Goal: Information Seeking & Learning: Compare options

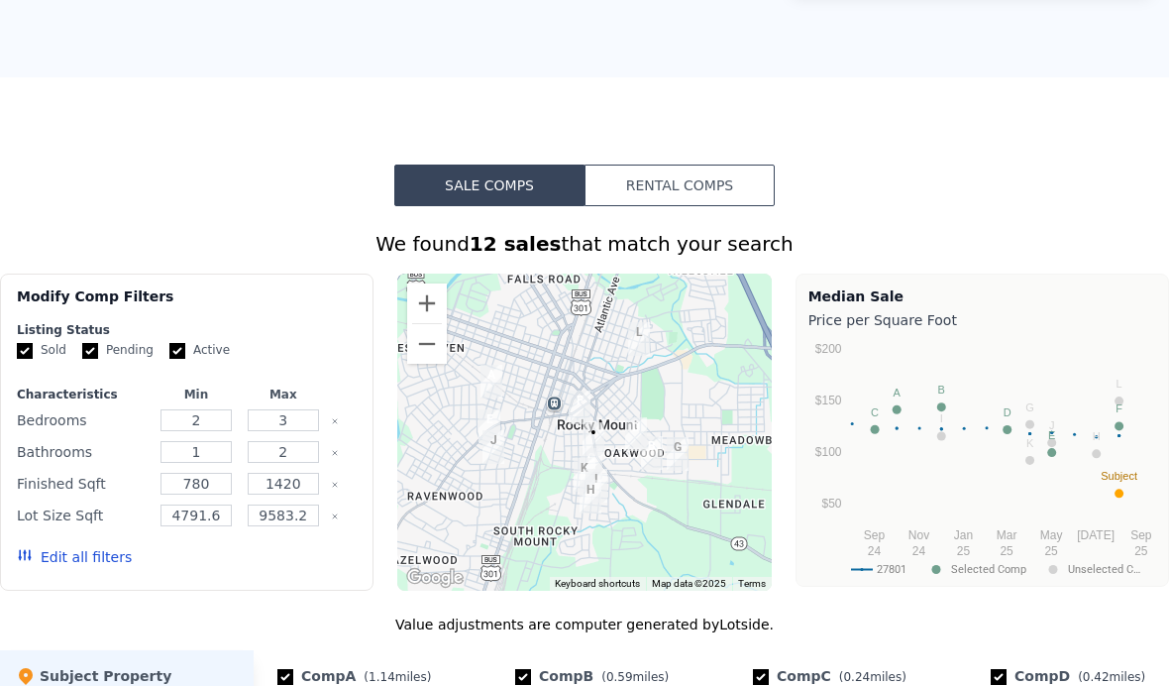
scroll to position [1308, 0]
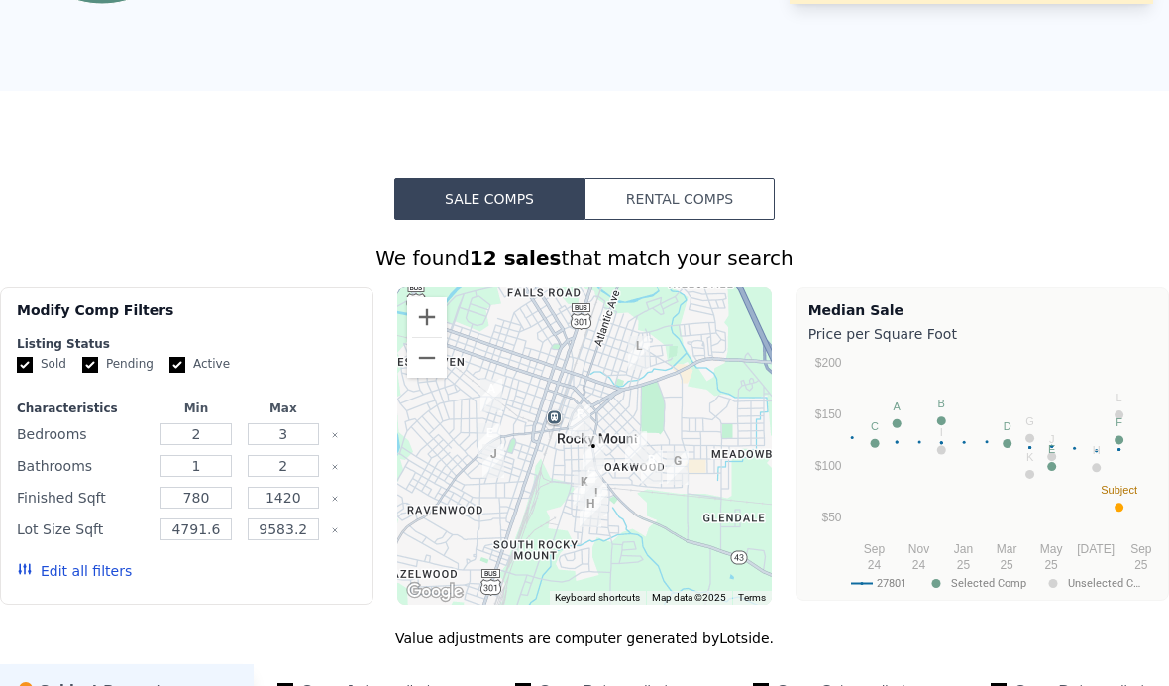
click at [644, 210] on button "Rental Comps" at bounding box center [680, 199] width 190 height 42
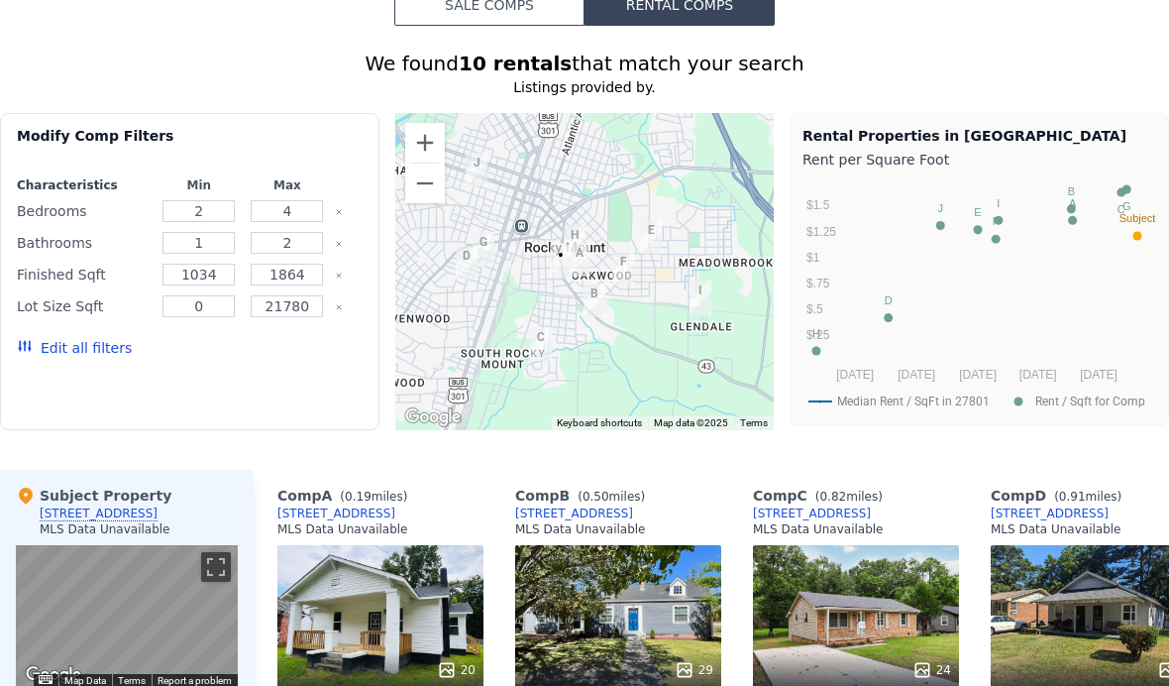
scroll to position [1501, 0]
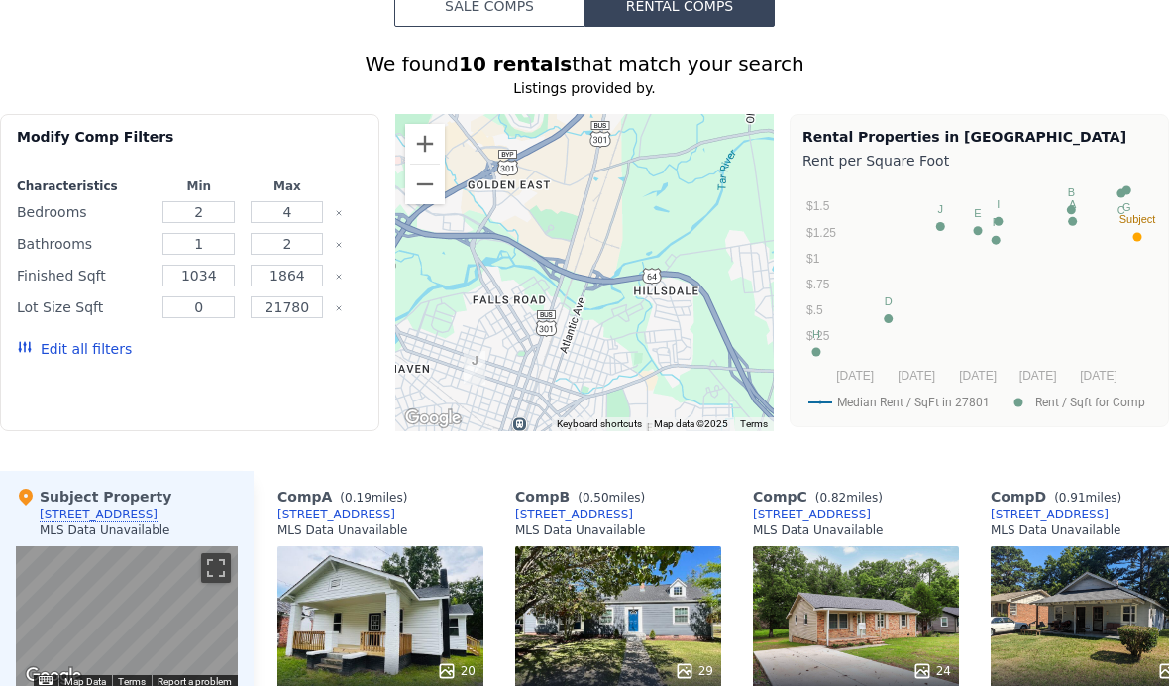
click at [465, 40] on div "We found 10 rentals that match your search Listings provided by . Filters Map P…" at bounding box center [584, 526] width 1169 height 998
click at [474, 23] on button "Sale Comps" at bounding box center [489, 6] width 190 height 42
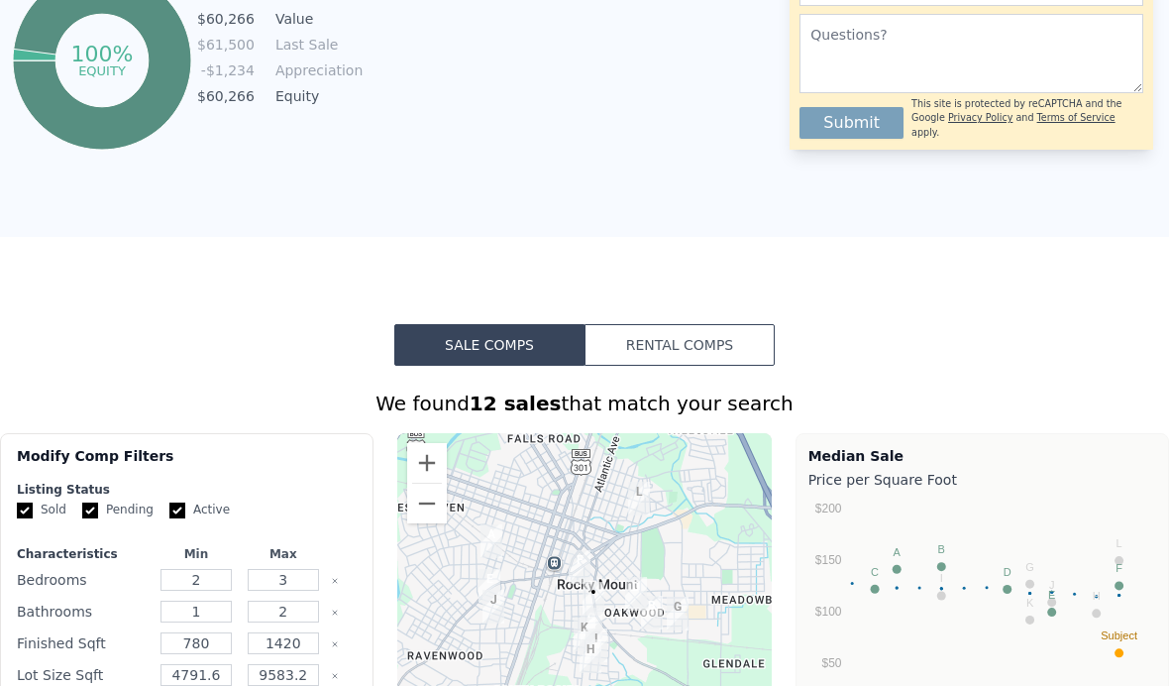
scroll to position [1155, 0]
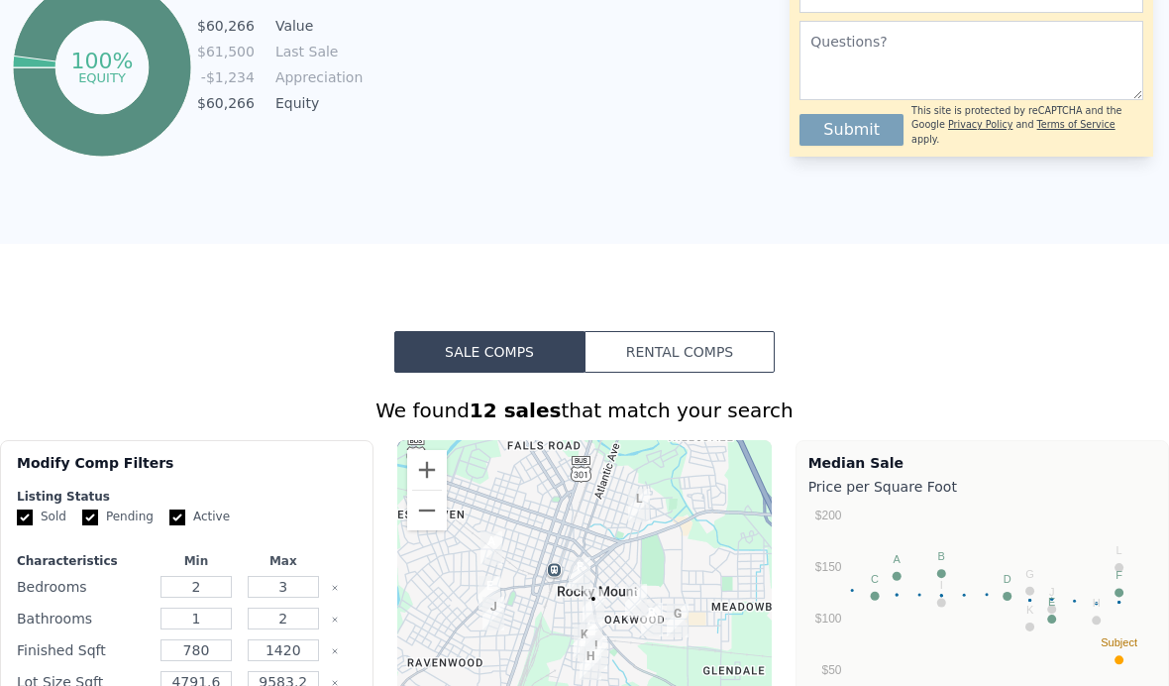
click at [649, 366] on button "Rental Comps" at bounding box center [680, 352] width 190 height 42
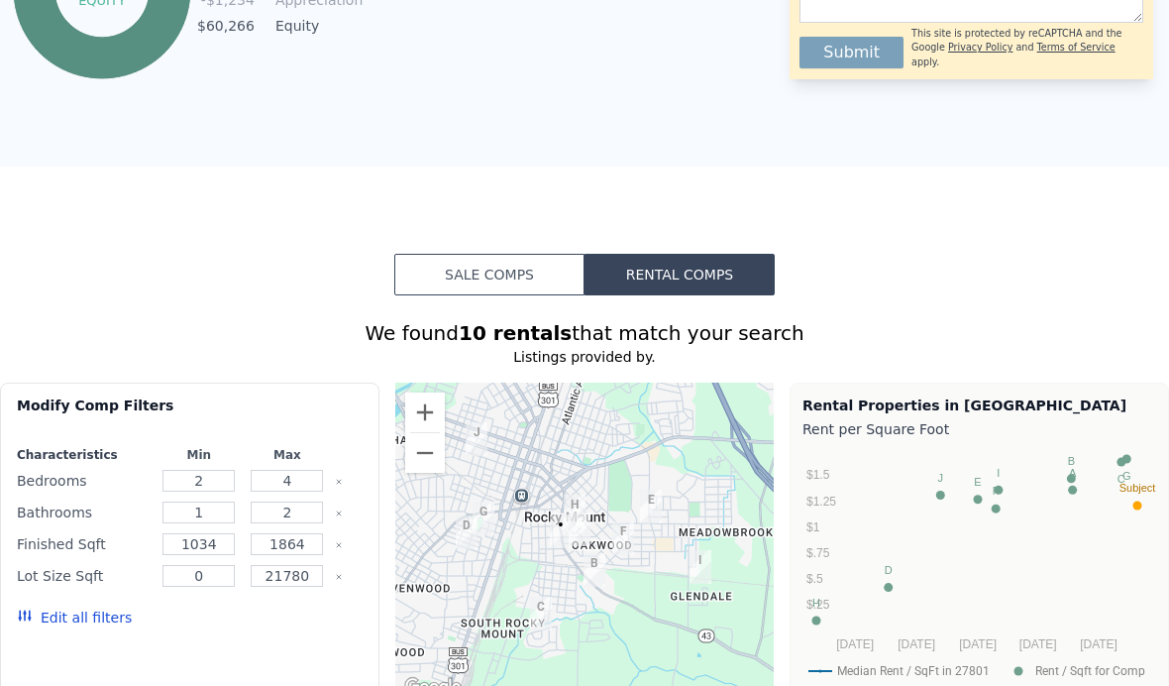
scroll to position [1242, 0]
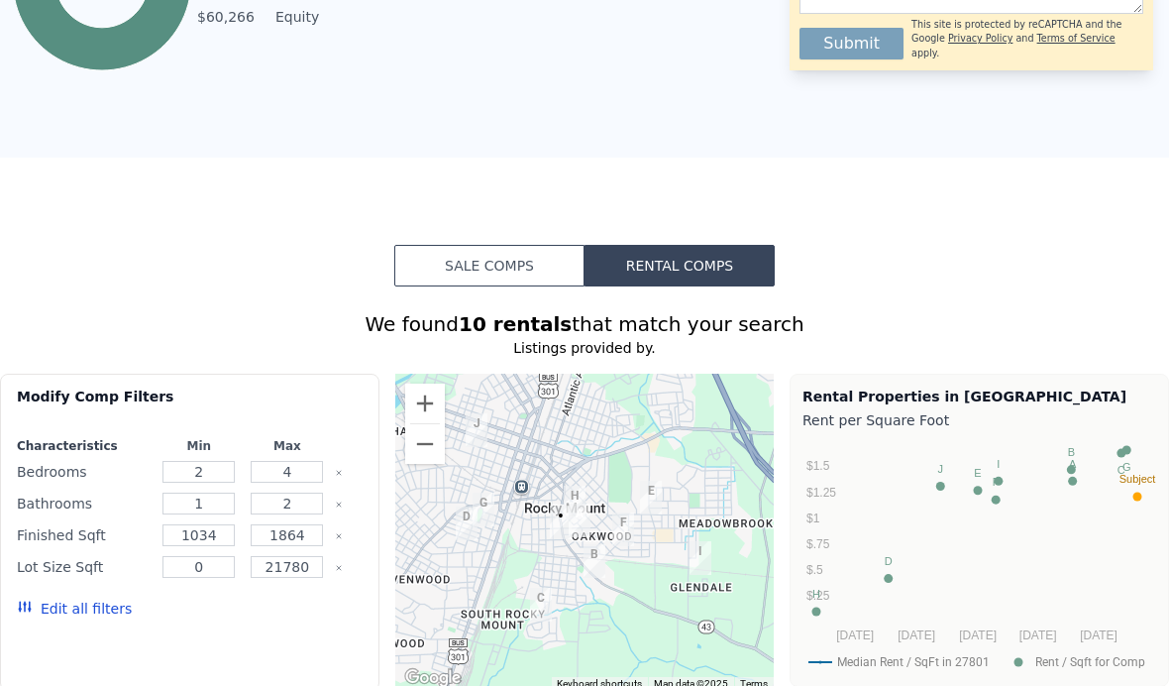
click at [461, 255] on button "Sale Comps" at bounding box center [489, 266] width 190 height 42
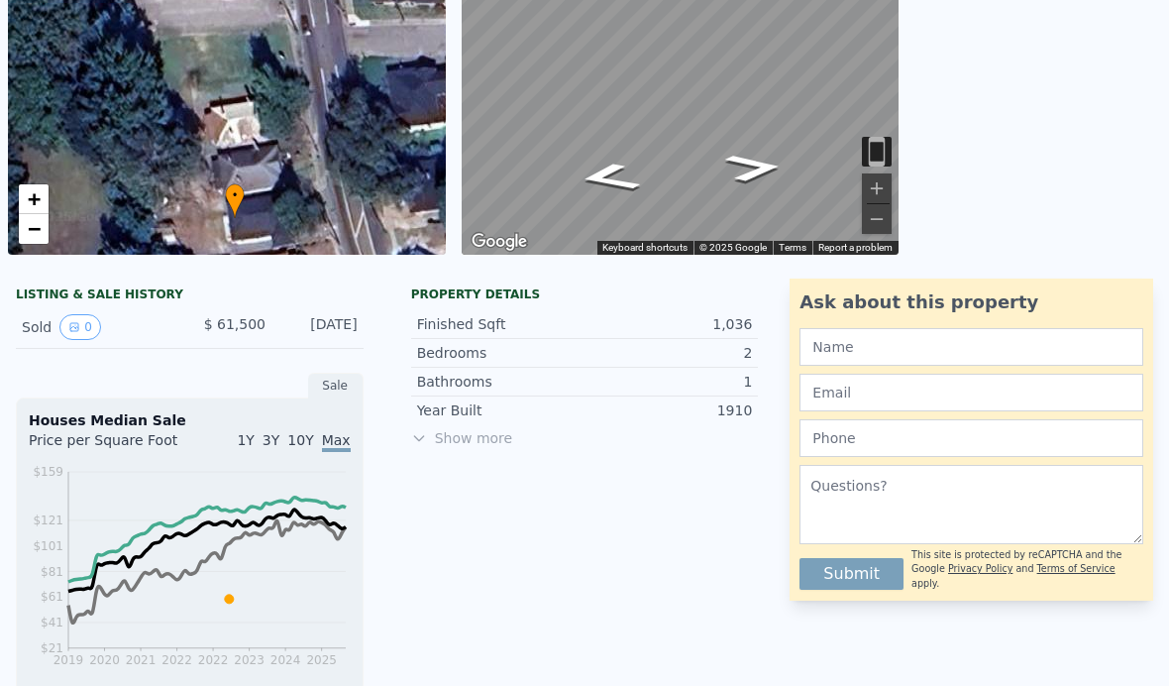
scroll to position [0, 0]
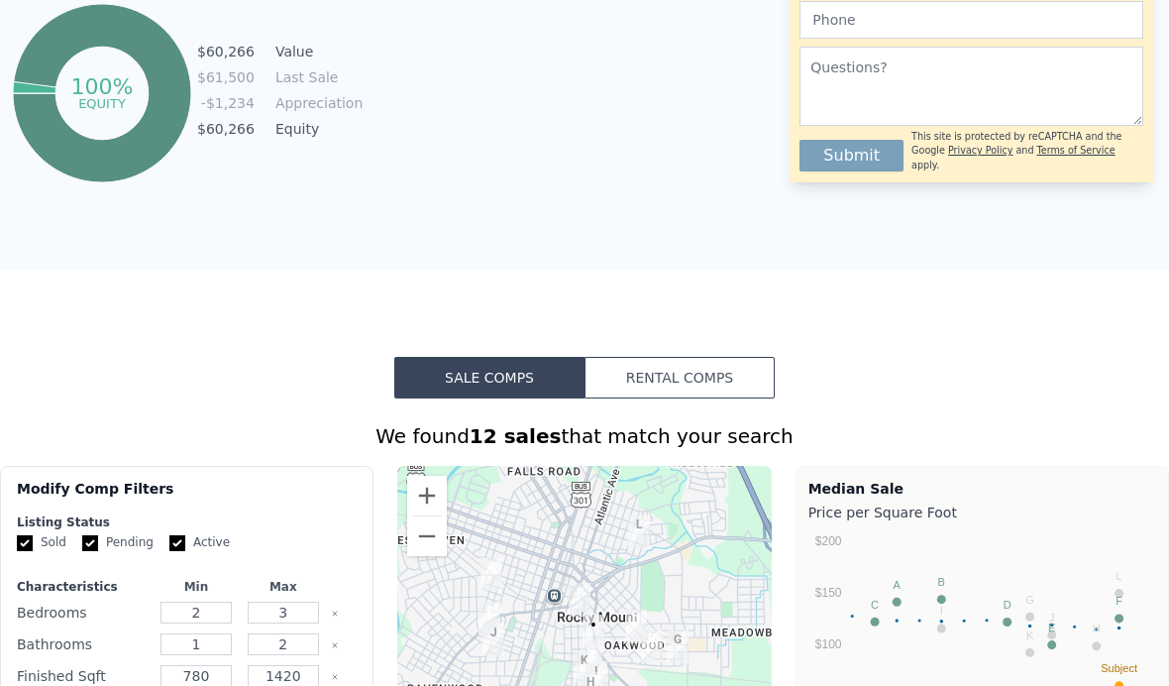
scroll to position [1177, 0]
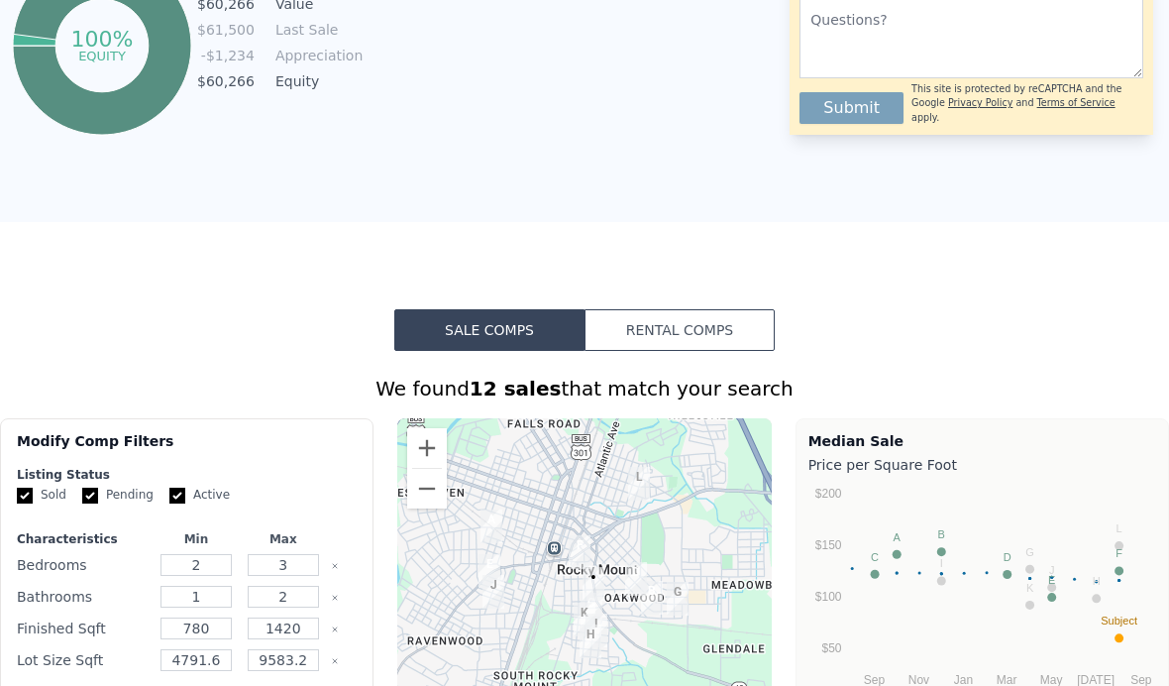
click at [666, 314] on button "Rental Comps" at bounding box center [680, 330] width 190 height 42
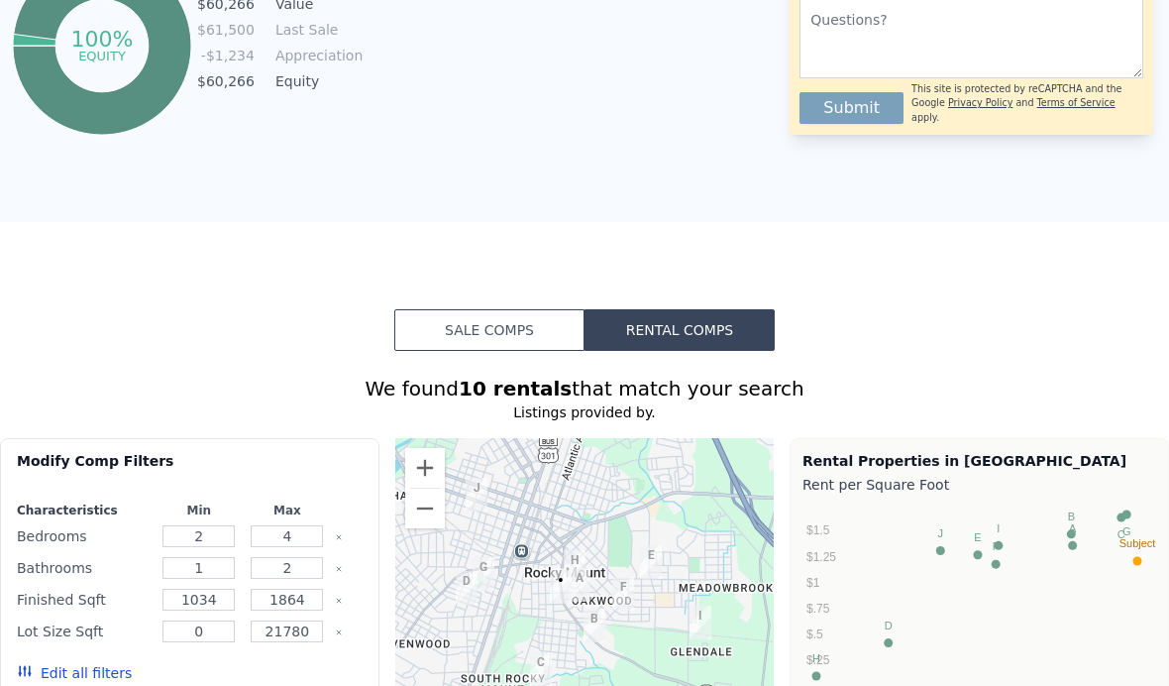
click at [417, 337] on button "Sale Comps" at bounding box center [489, 330] width 190 height 42
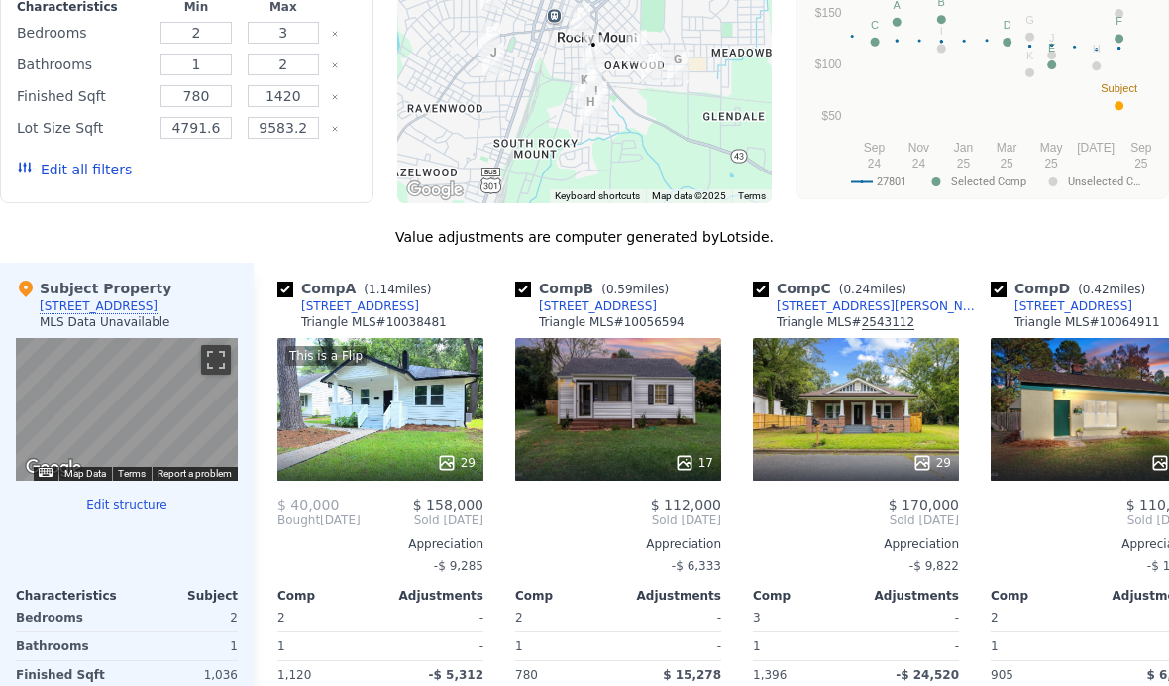
scroll to position [1770, 0]
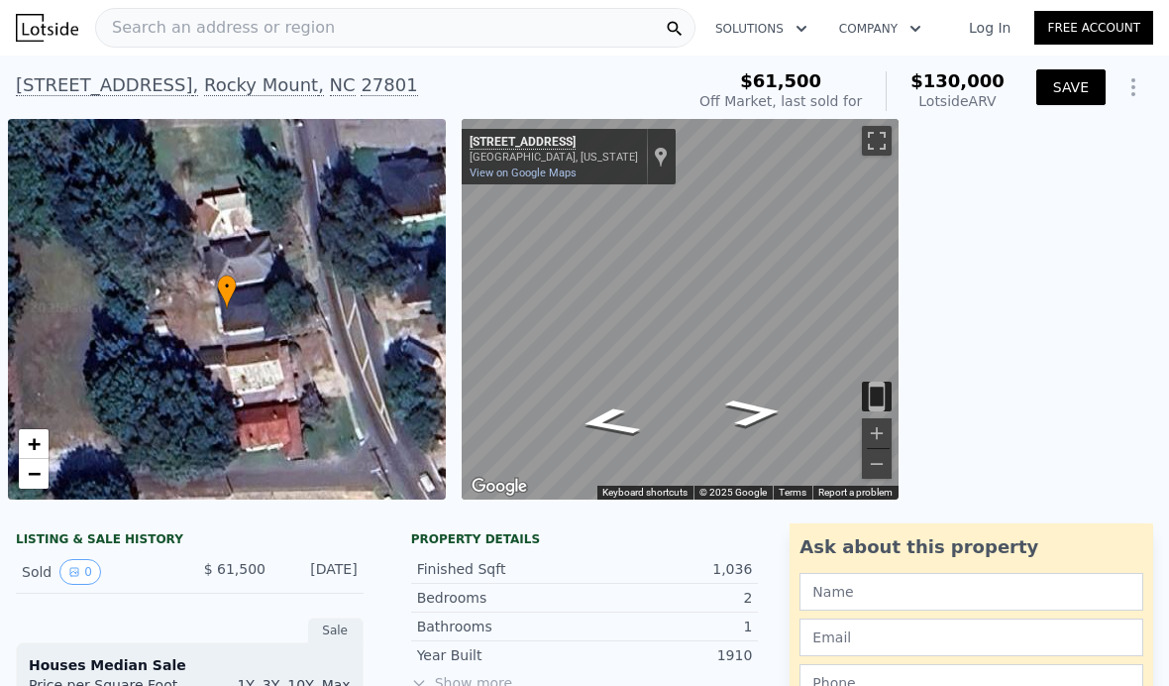
click at [1069, 86] on button "SAVE" at bounding box center [1070, 87] width 69 height 36
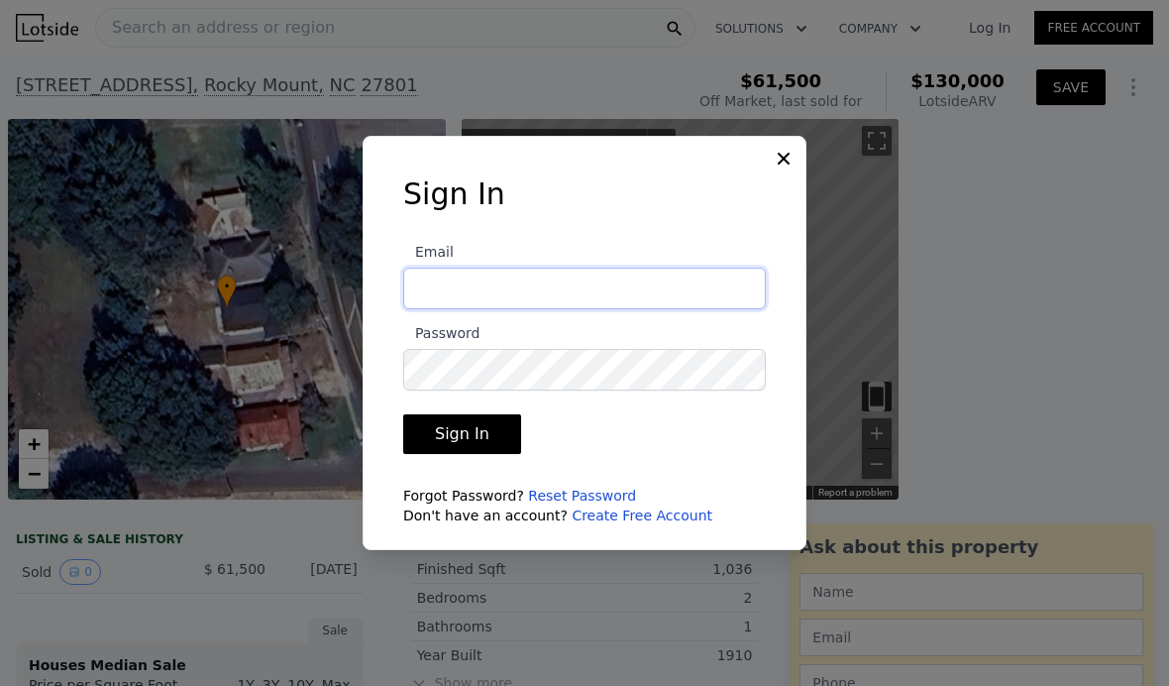
type input "[PERSON_NAME][EMAIL_ADDRESS][DOMAIN_NAME]"
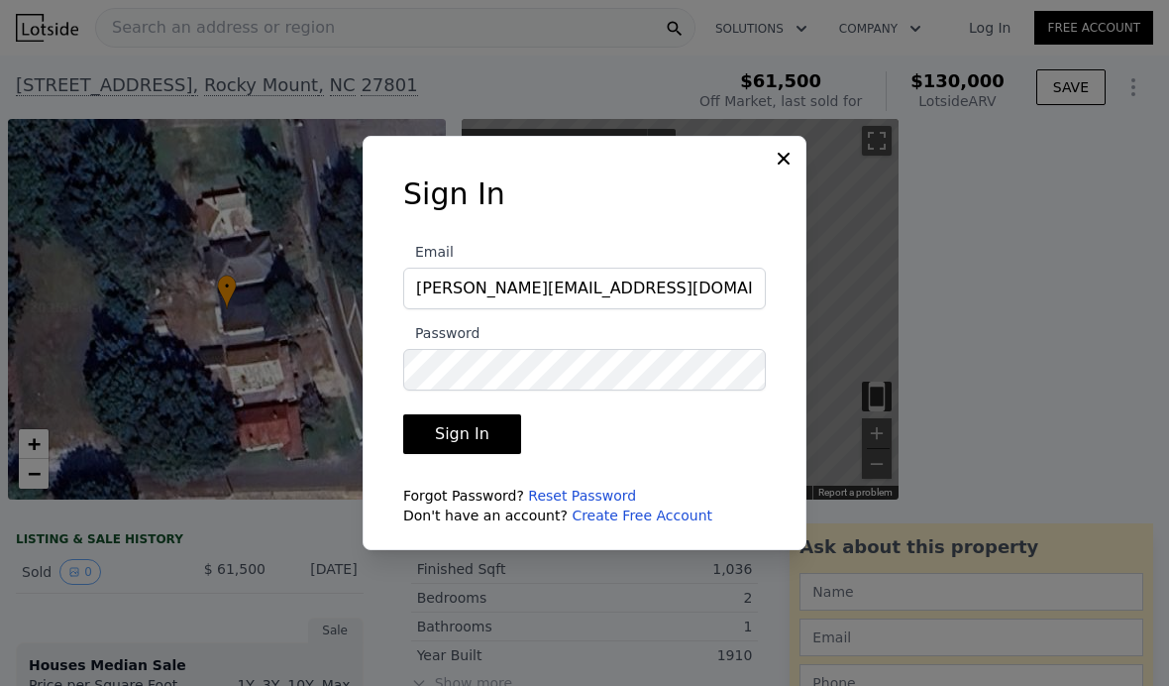
click at [497, 454] on button "Sign In" at bounding box center [462, 434] width 118 height 40
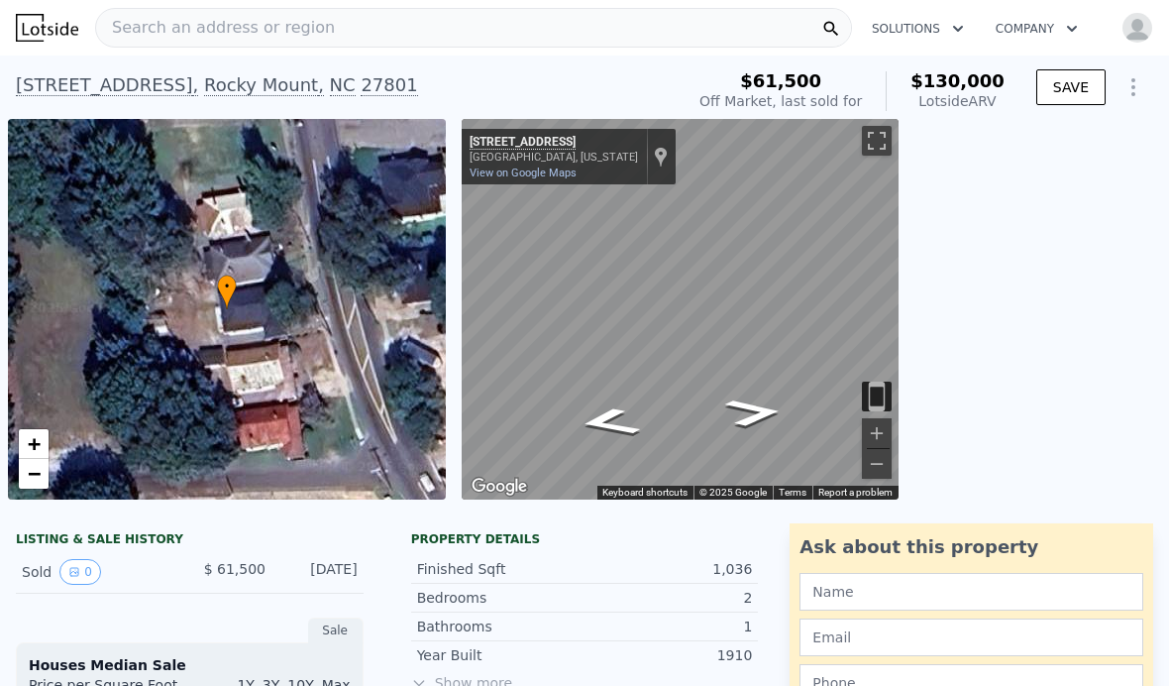
click at [426, 23] on div "Search an address or region" at bounding box center [473, 28] width 757 height 40
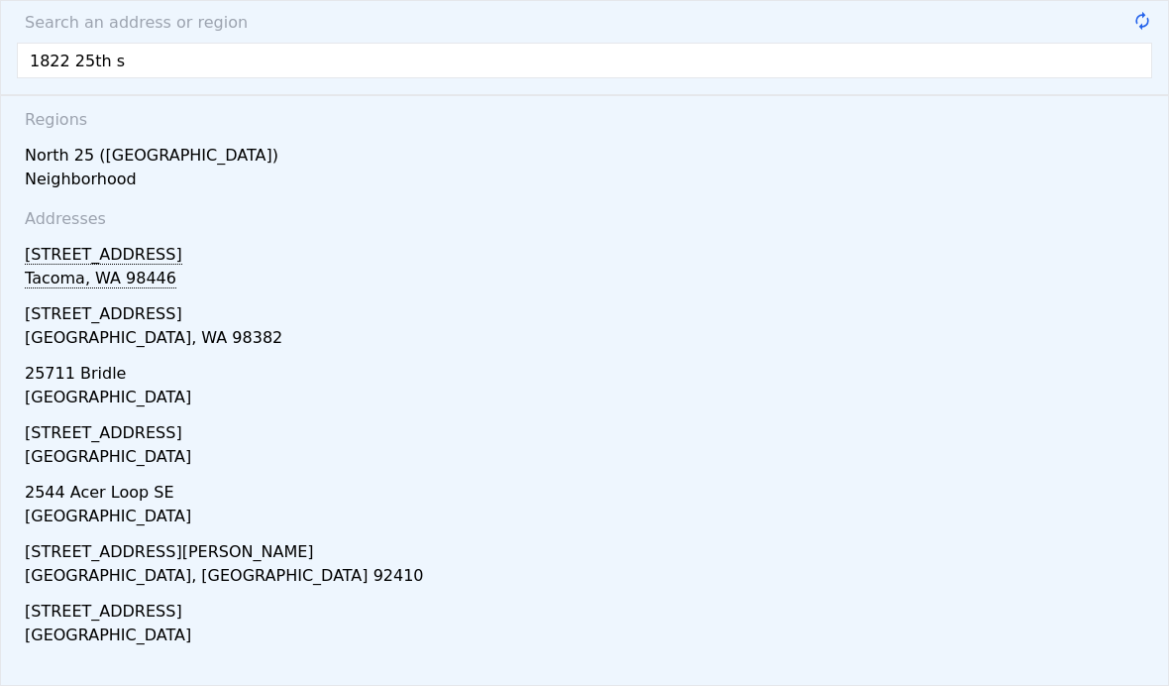
type input "[STREET_ADDRESS]"
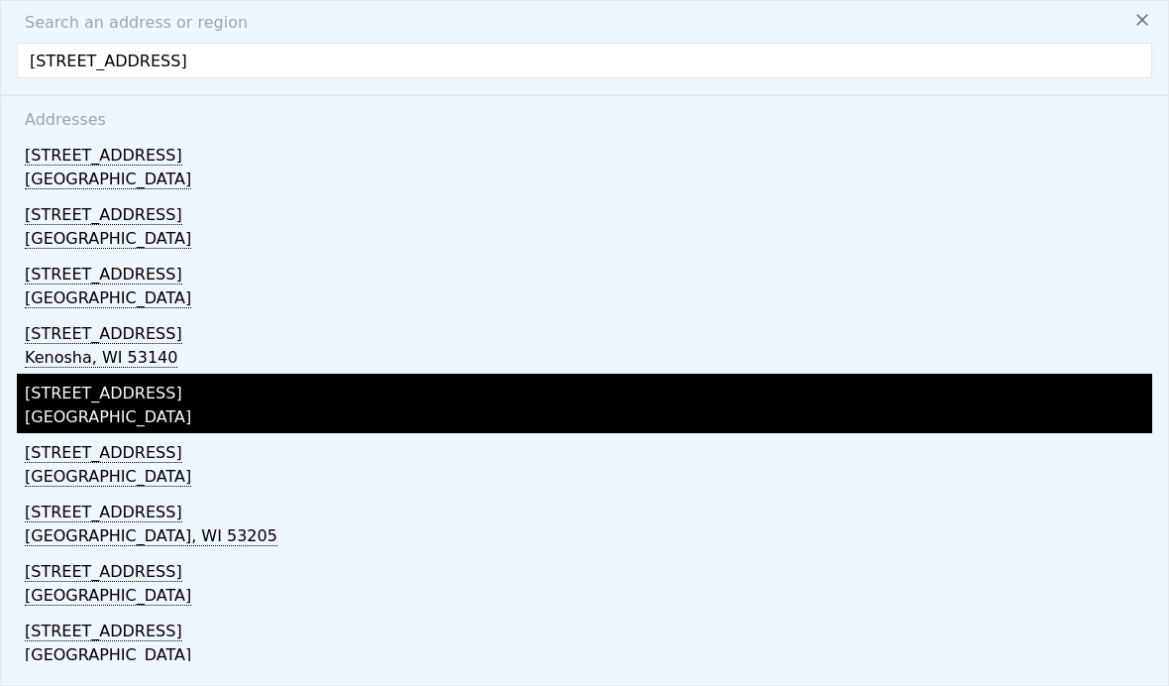
click at [58, 398] on div "[STREET_ADDRESS]" at bounding box center [589, 390] width 1128 height 32
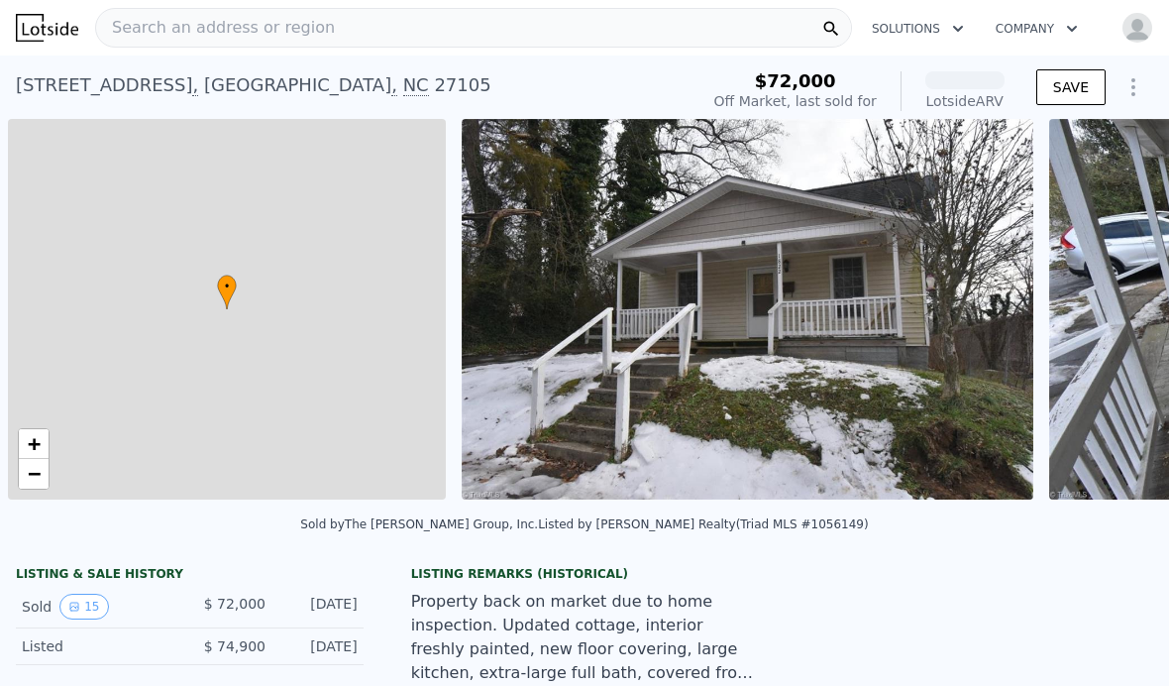
scroll to position [0, 8]
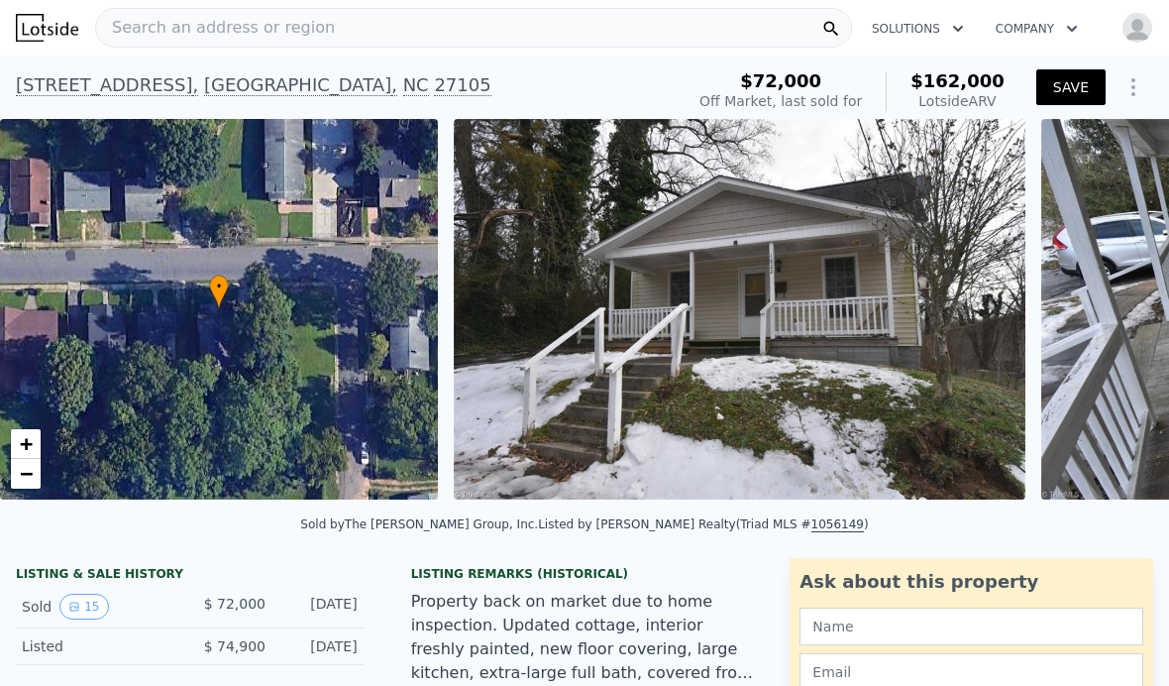
click at [1059, 94] on button "SAVE" at bounding box center [1070, 87] width 69 height 36
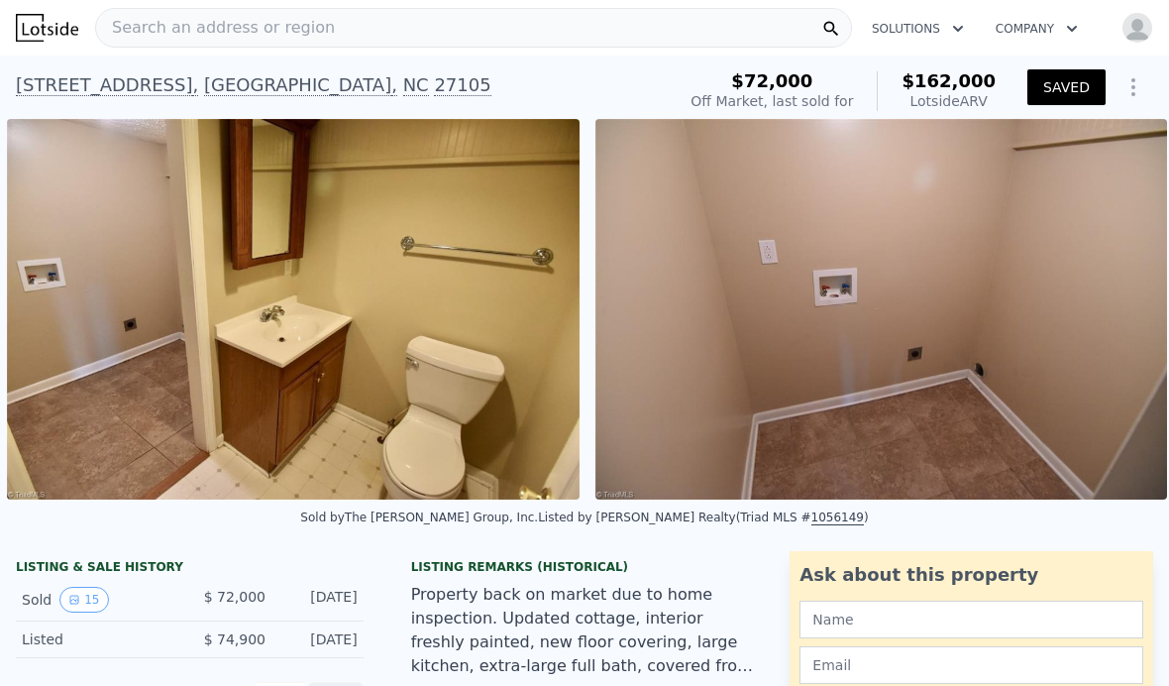
scroll to position [0, 7509]
click at [1031, 79] on button "SAVED" at bounding box center [1067, 87] width 78 height 36
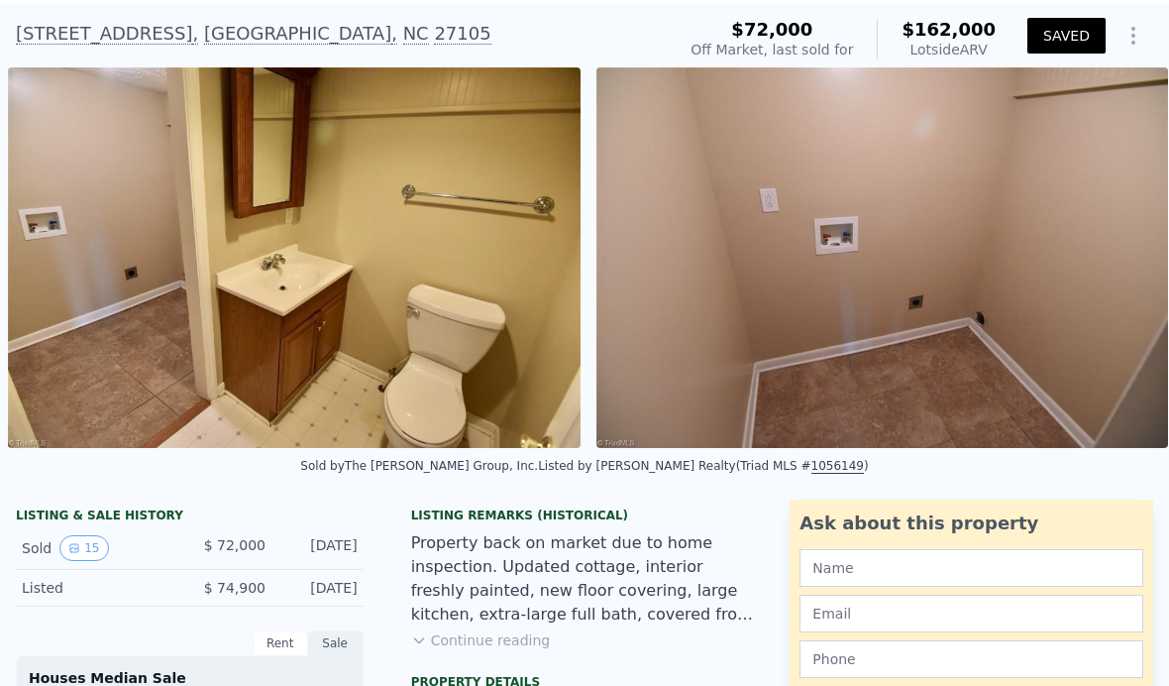
click at [433, 632] on button "Continue reading" at bounding box center [481, 640] width 140 height 20
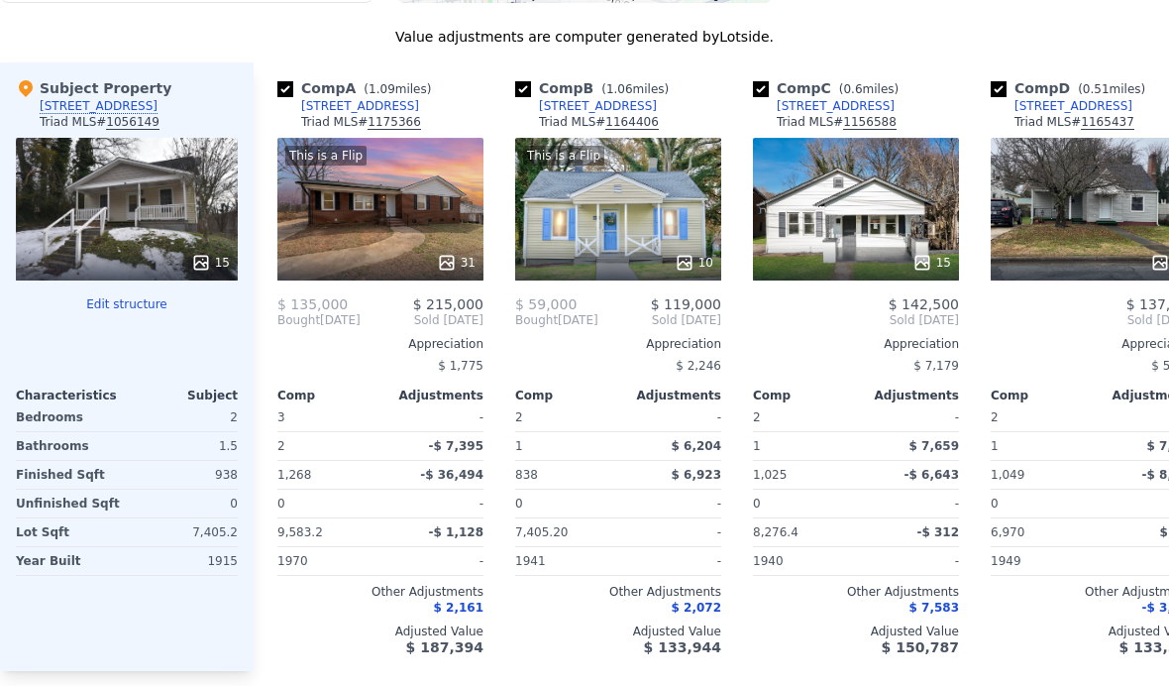
scroll to position [1751, 0]
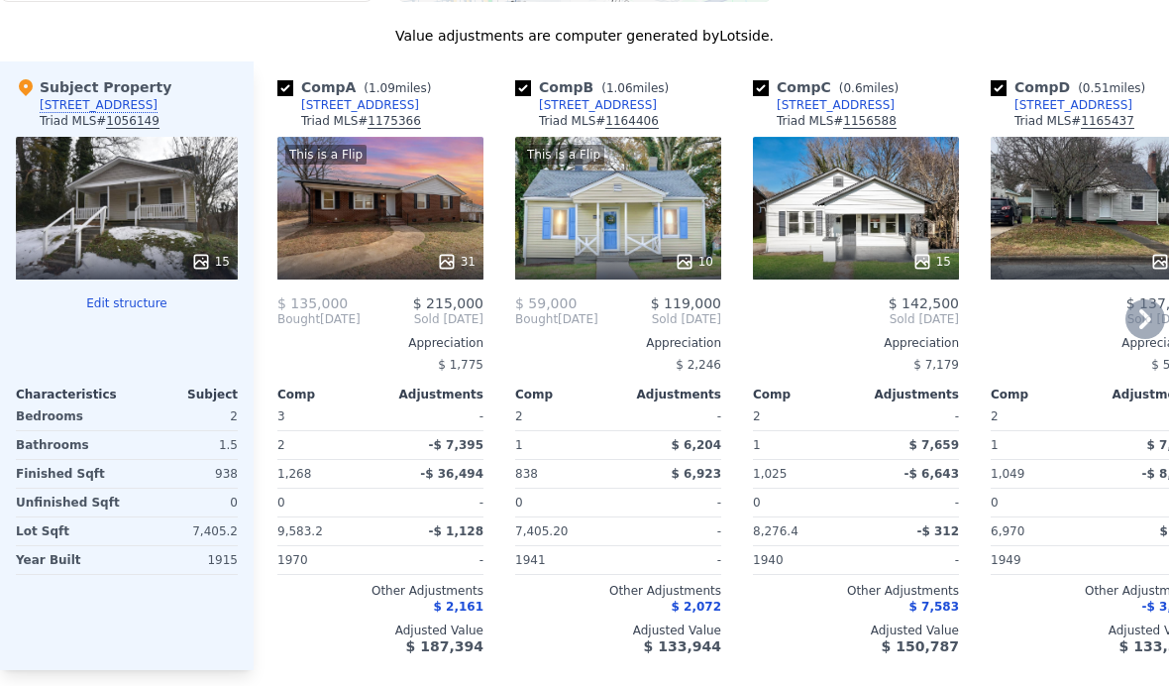
click at [672, 264] on div "10" at bounding box center [618, 262] width 189 height 20
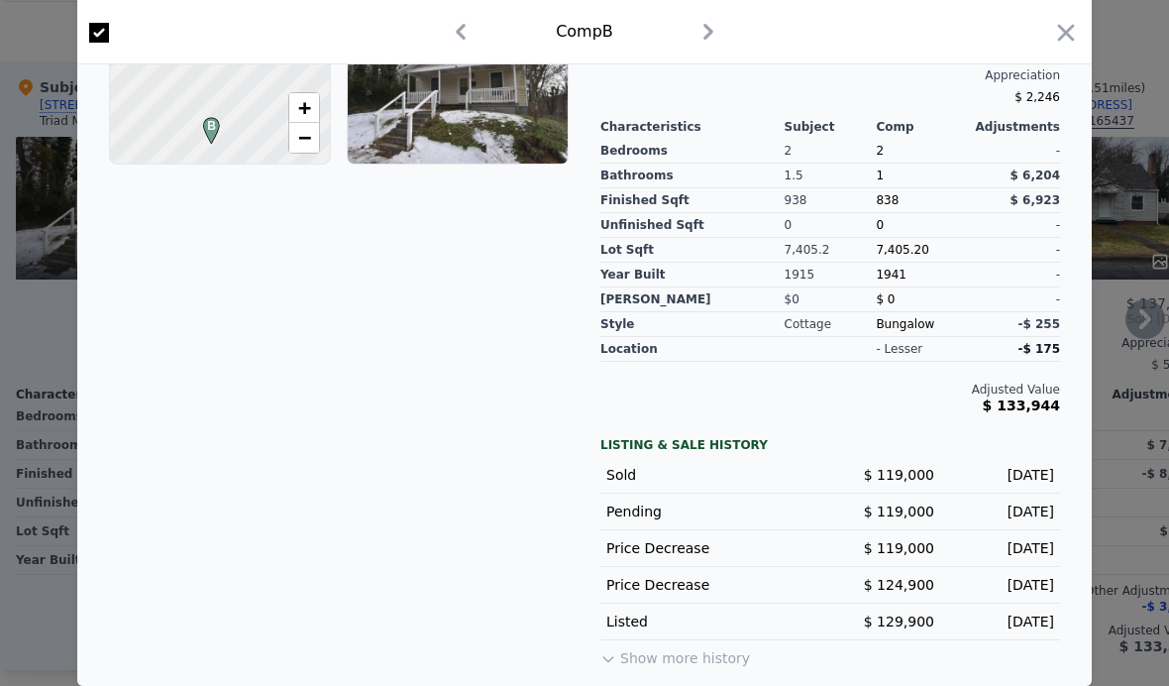
scroll to position [622, 0]
click at [1058, 24] on icon "button" at bounding box center [1066, 33] width 28 height 28
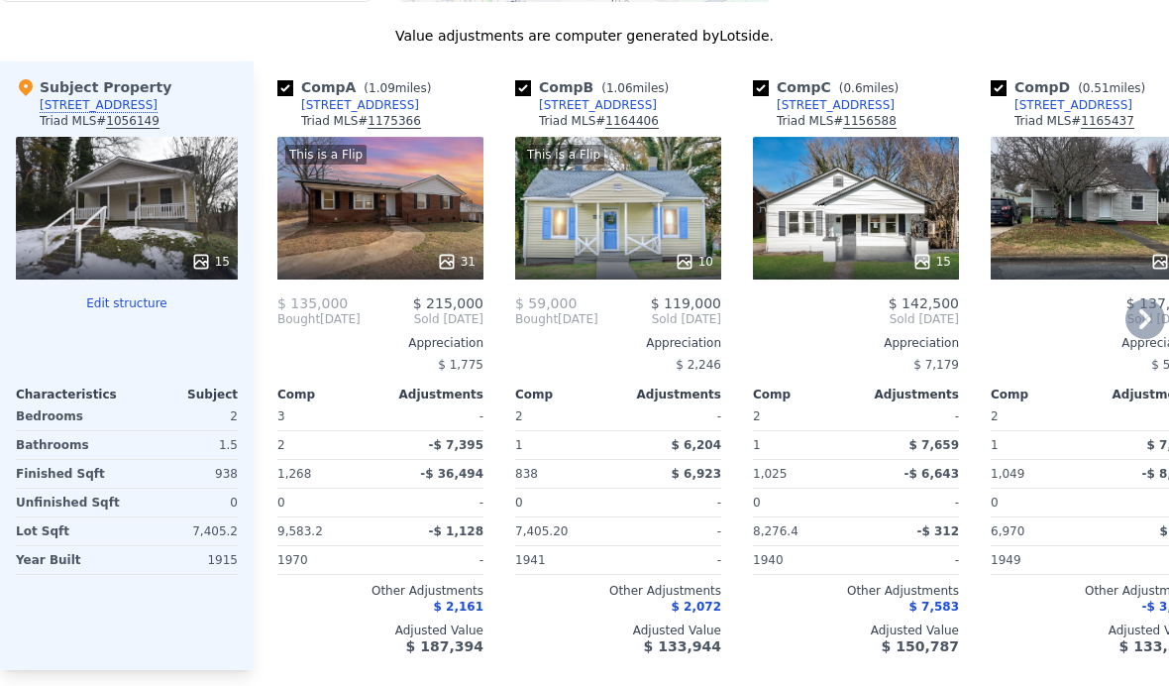
click at [679, 253] on icon at bounding box center [685, 262] width 20 height 20
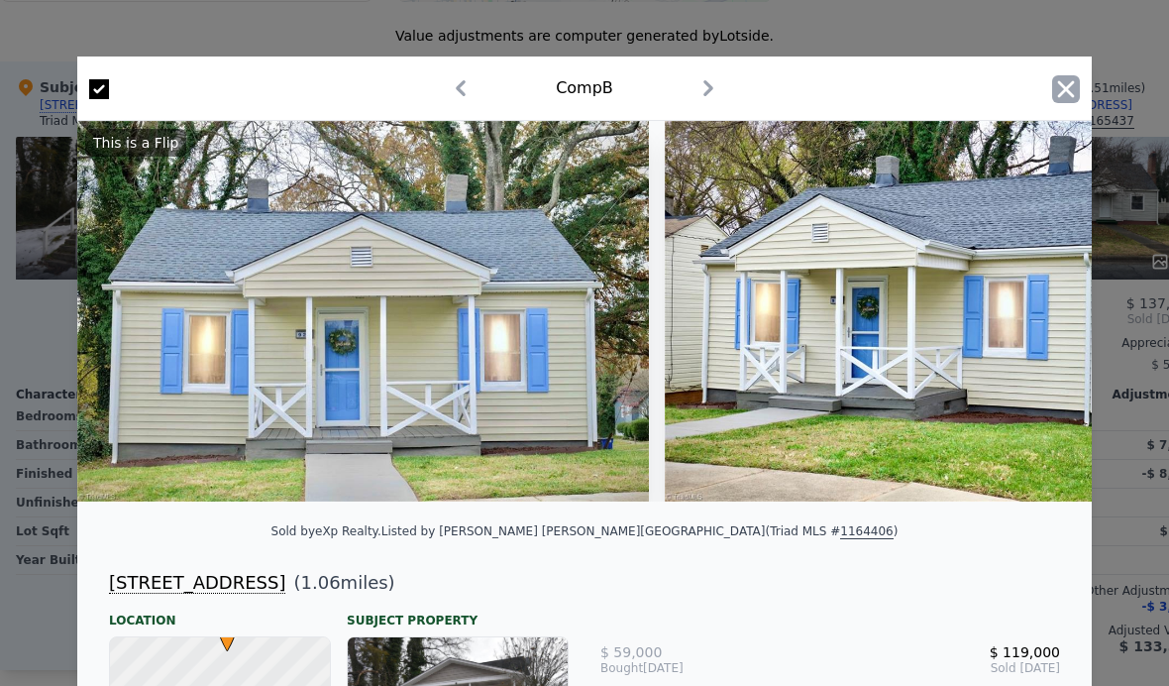
click at [1054, 82] on icon "button" at bounding box center [1066, 89] width 28 height 28
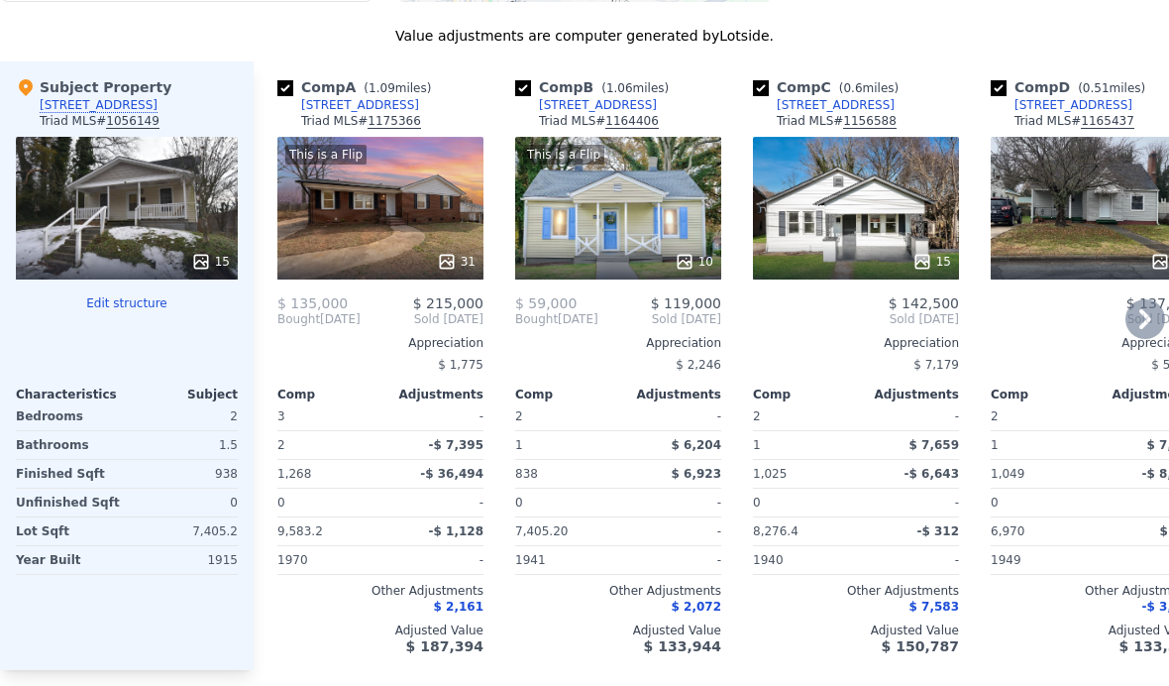
click at [914, 255] on div "15" at bounding box center [856, 262] width 189 height 20
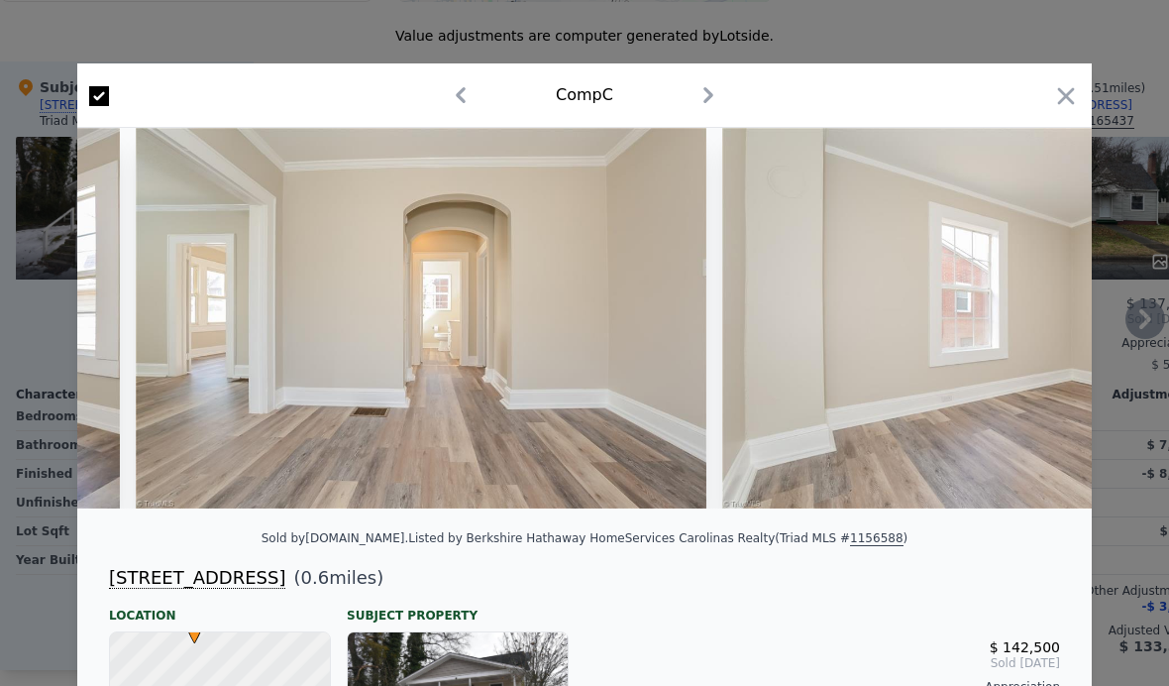
scroll to position [0, 4706]
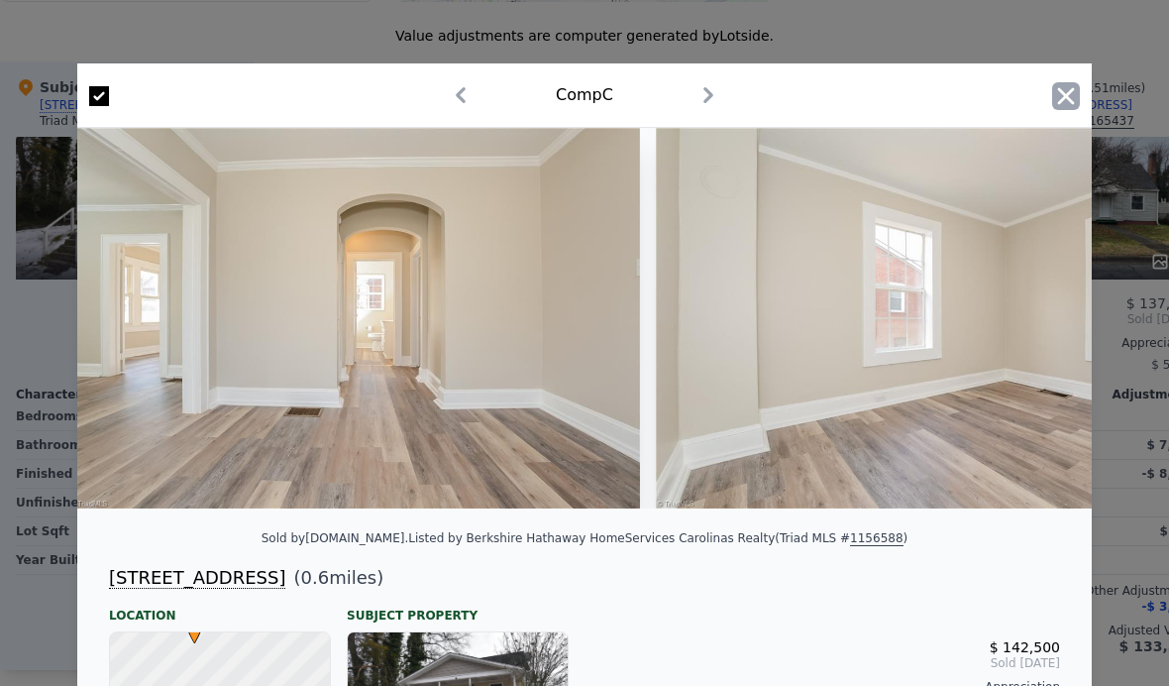
click at [1056, 83] on icon "button" at bounding box center [1066, 96] width 28 height 28
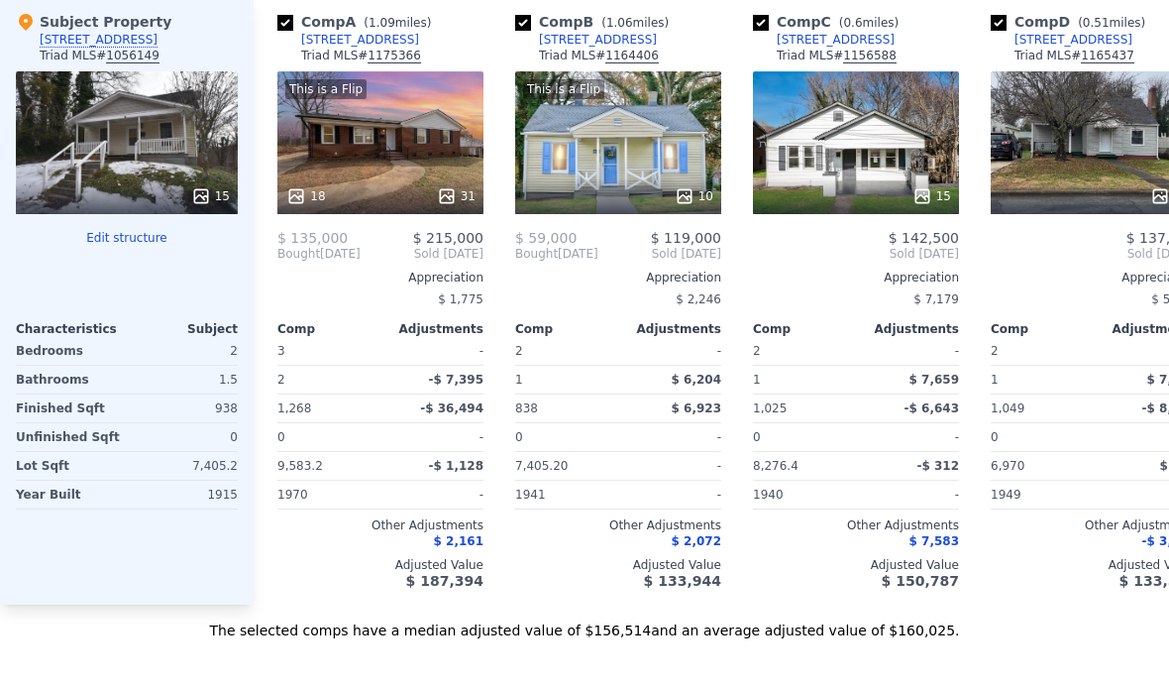
click at [198, 166] on div "15" at bounding box center [127, 142] width 222 height 143
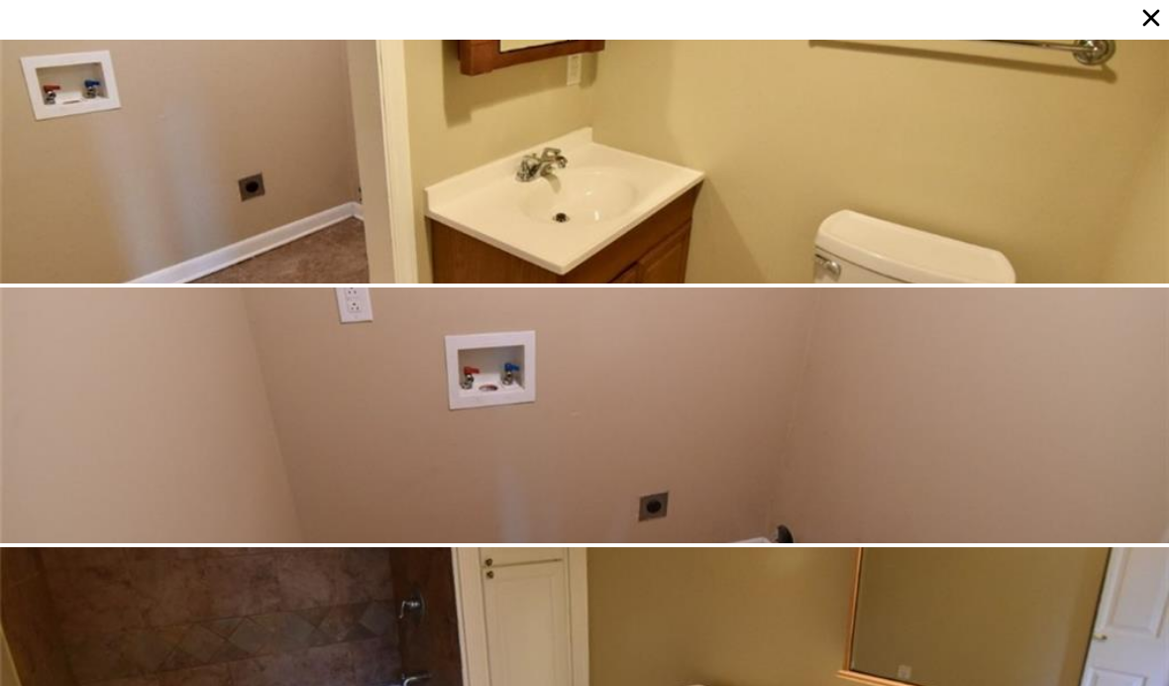
scroll to position [-1, 0]
click at [1159, 20] on icon at bounding box center [1152, 18] width 28 height 28
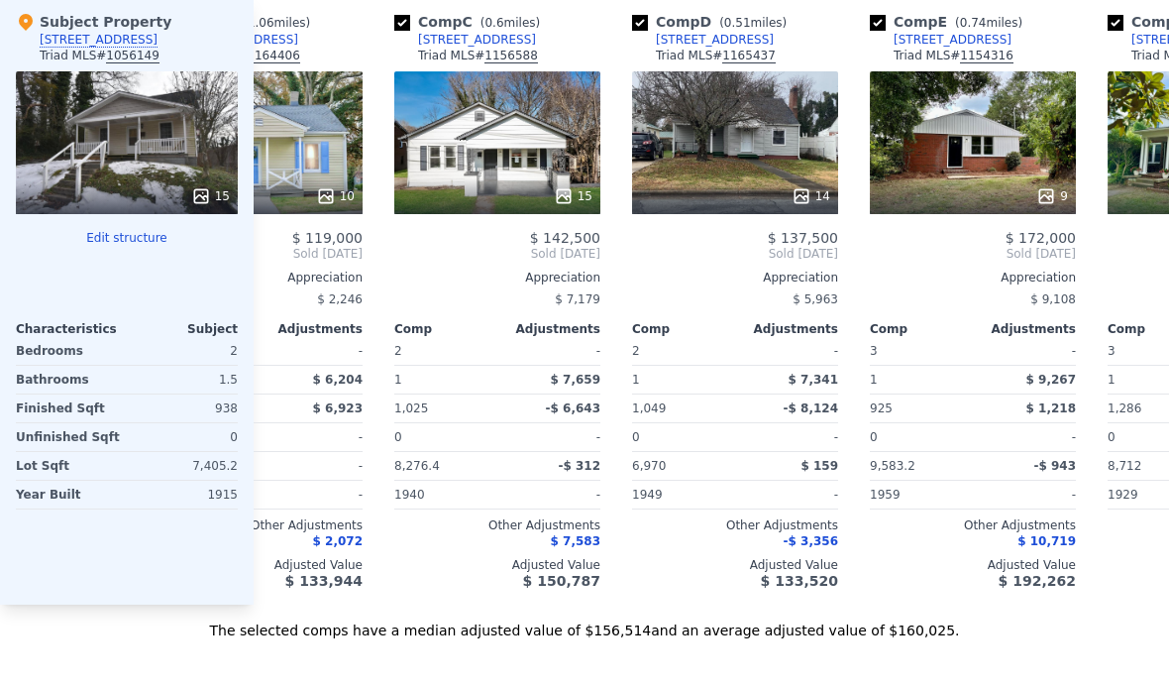
scroll to position [0, 361]
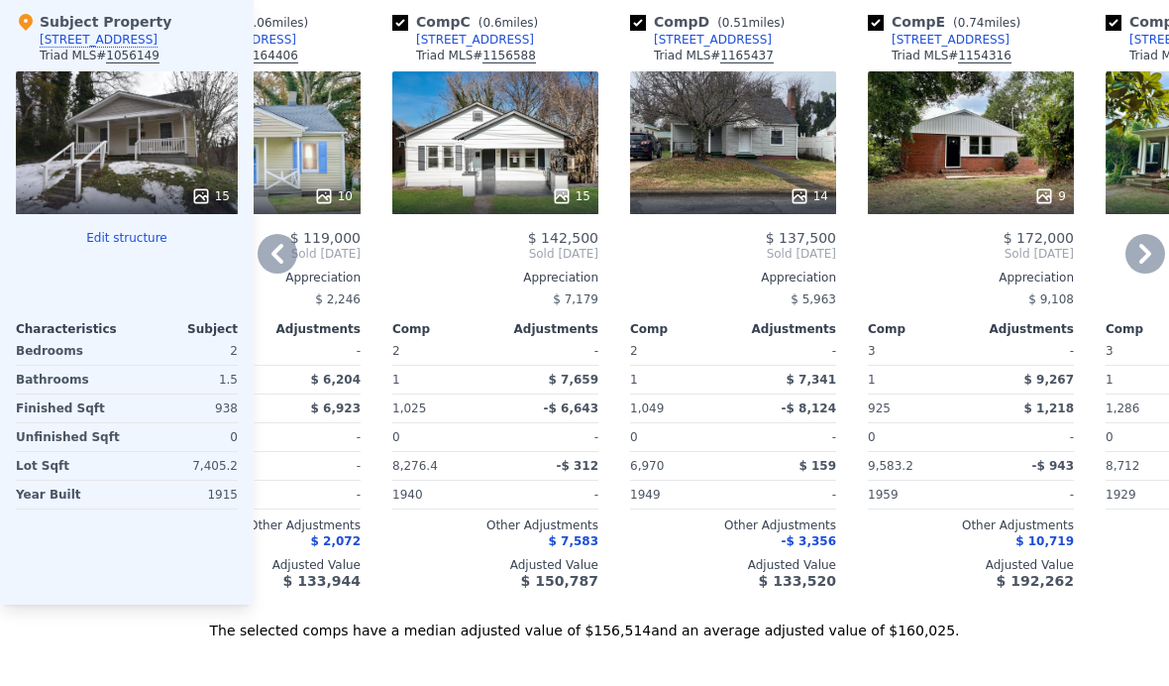
click at [804, 172] on div "14" at bounding box center [733, 142] width 206 height 143
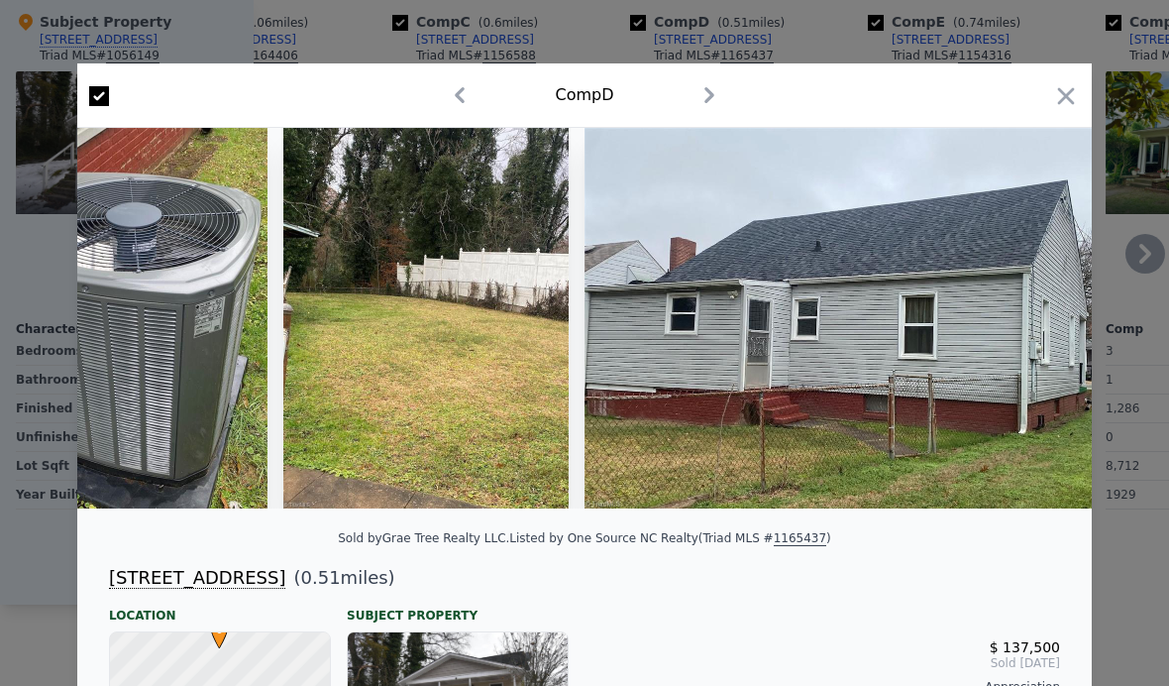
scroll to position [0, 4297]
click at [1061, 85] on icon "button" at bounding box center [1066, 96] width 28 height 28
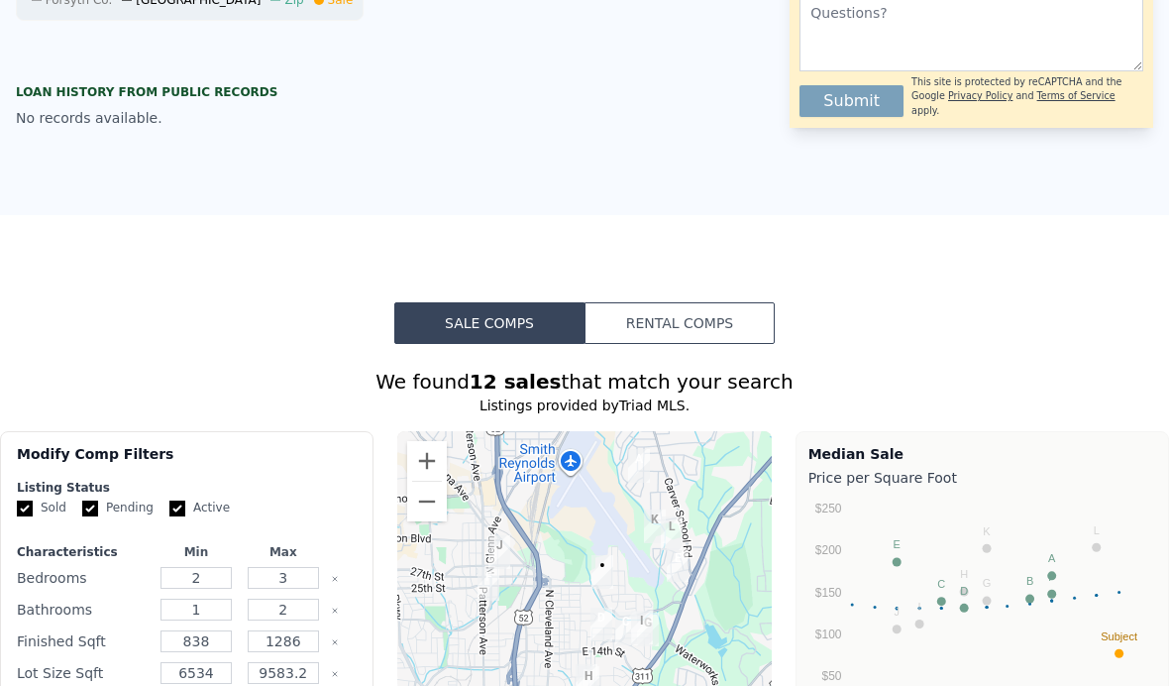
scroll to position [1016, 0]
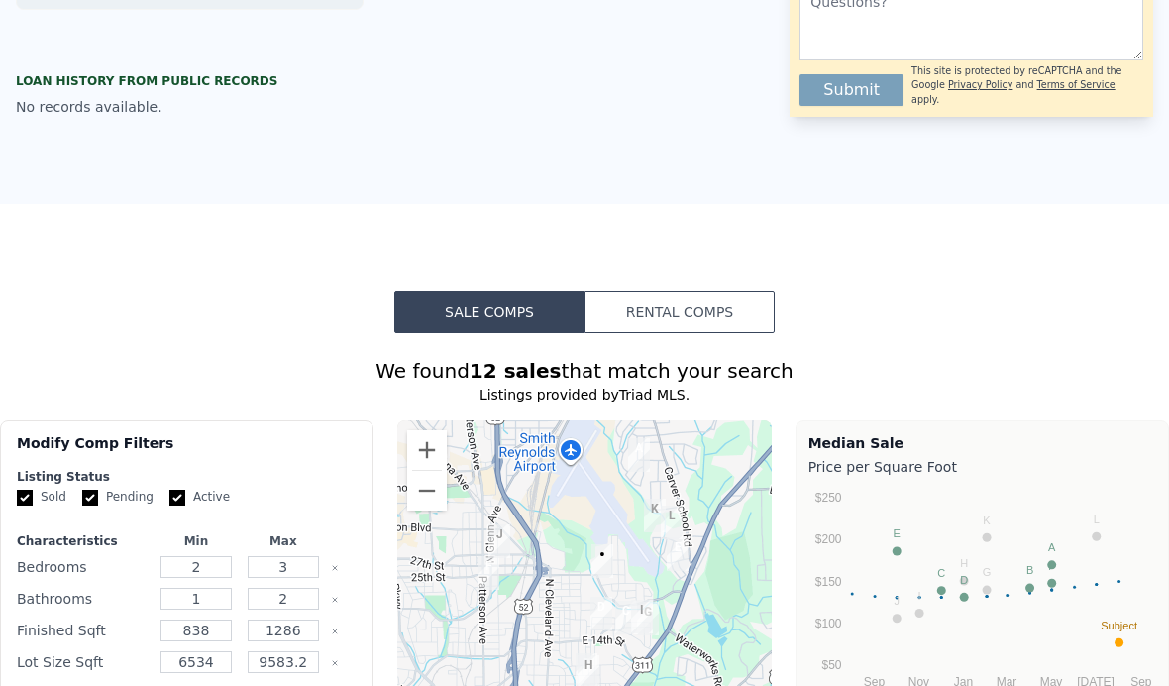
click at [715, 310] on button "Rental Comps" at bounding box center [680, 312] width 190 height 42
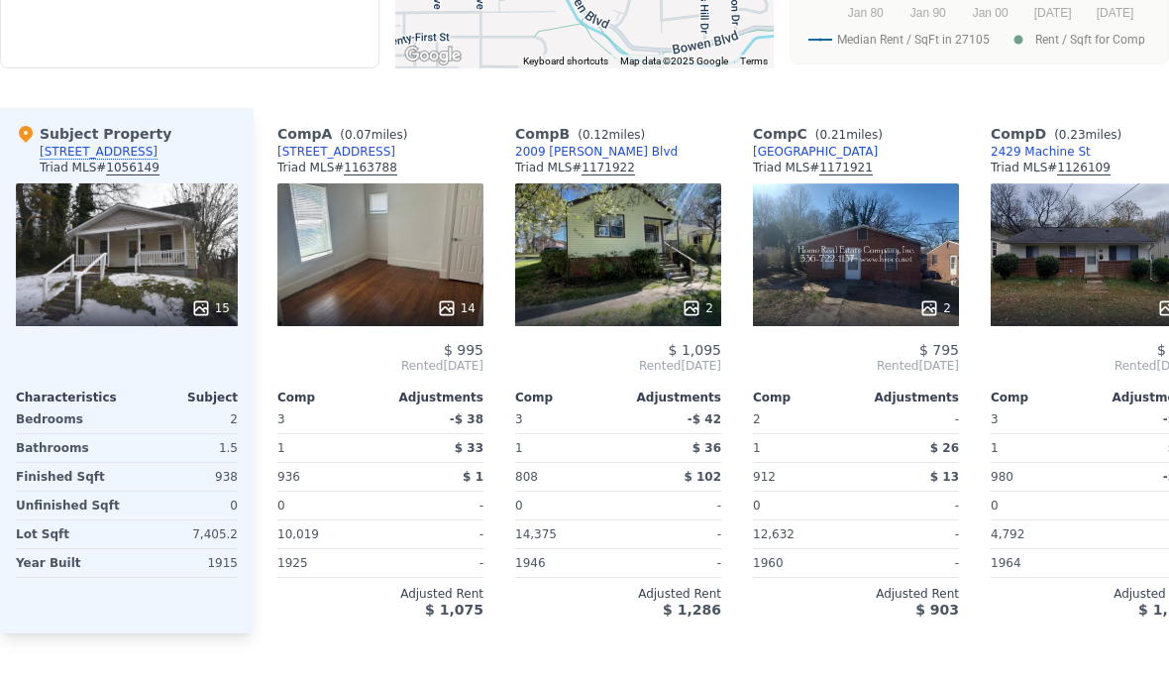
scroll to position [1695, 0]
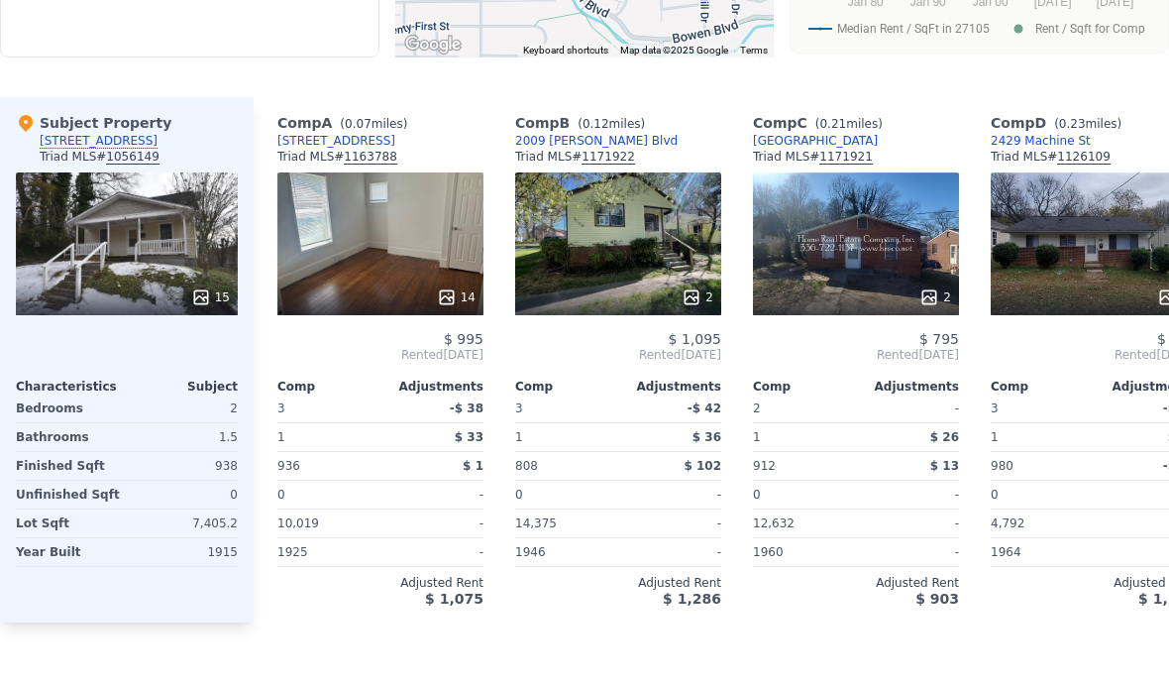
click at [995, 459] on span "980" at bounding box center [1002, 466] width 23 height 14
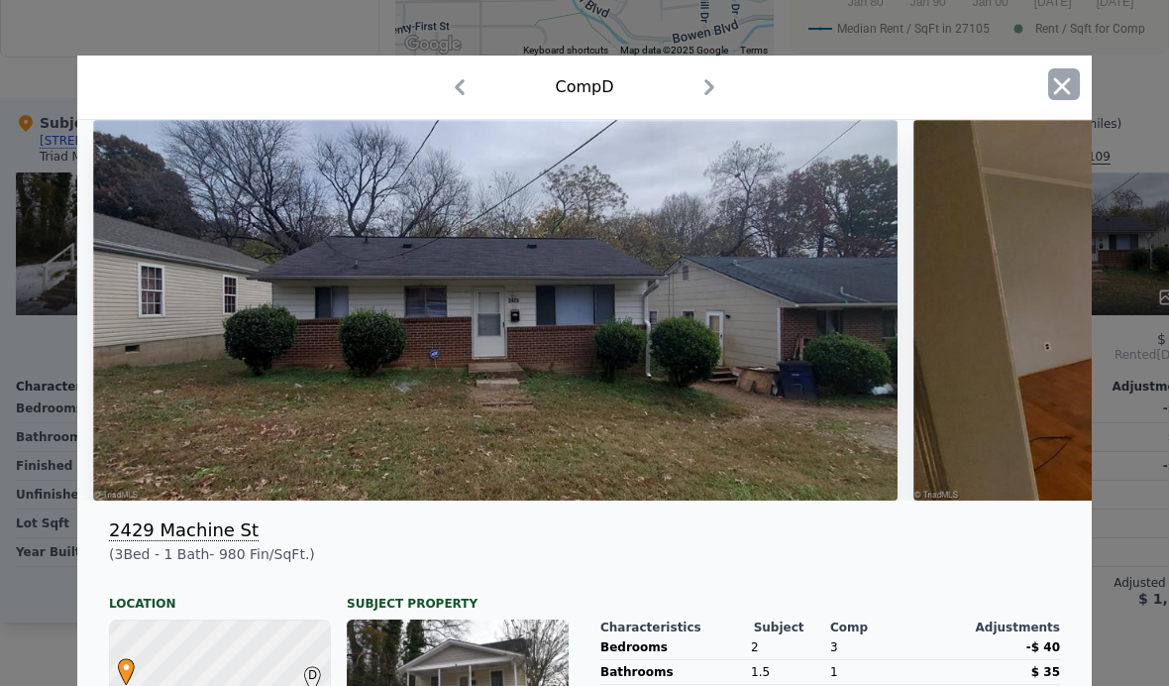
click at [1050, 85] on icon "button" at bounding box center [1062, 86] width 28 height 28
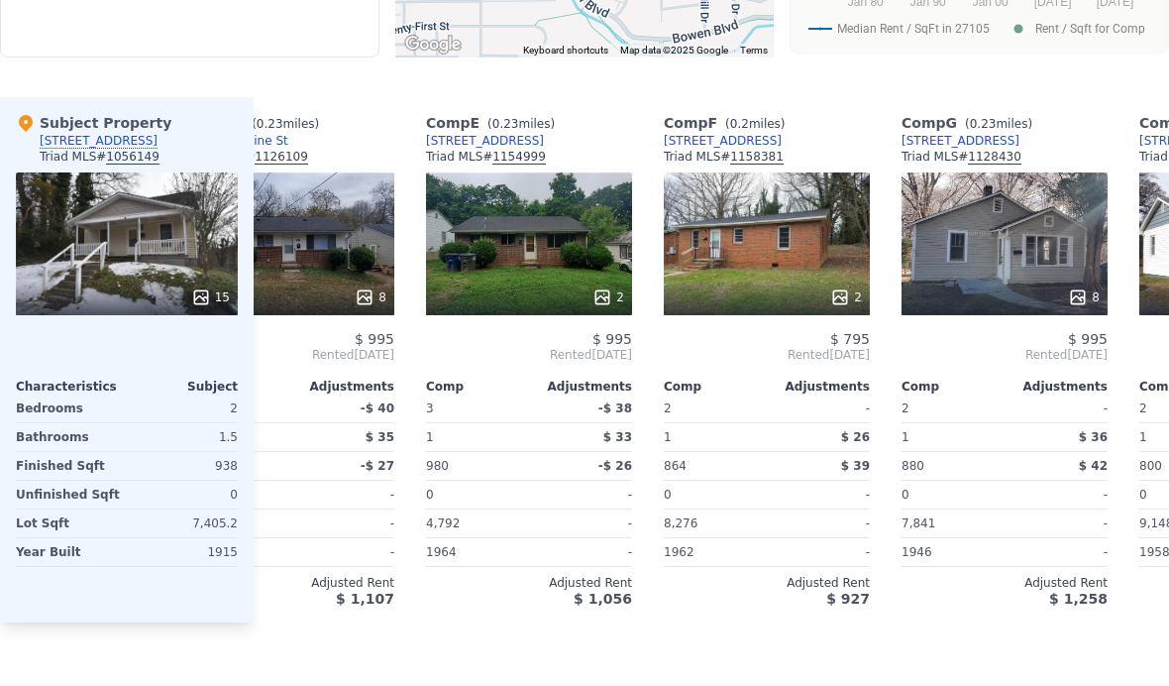
scroll to position [0, 804]
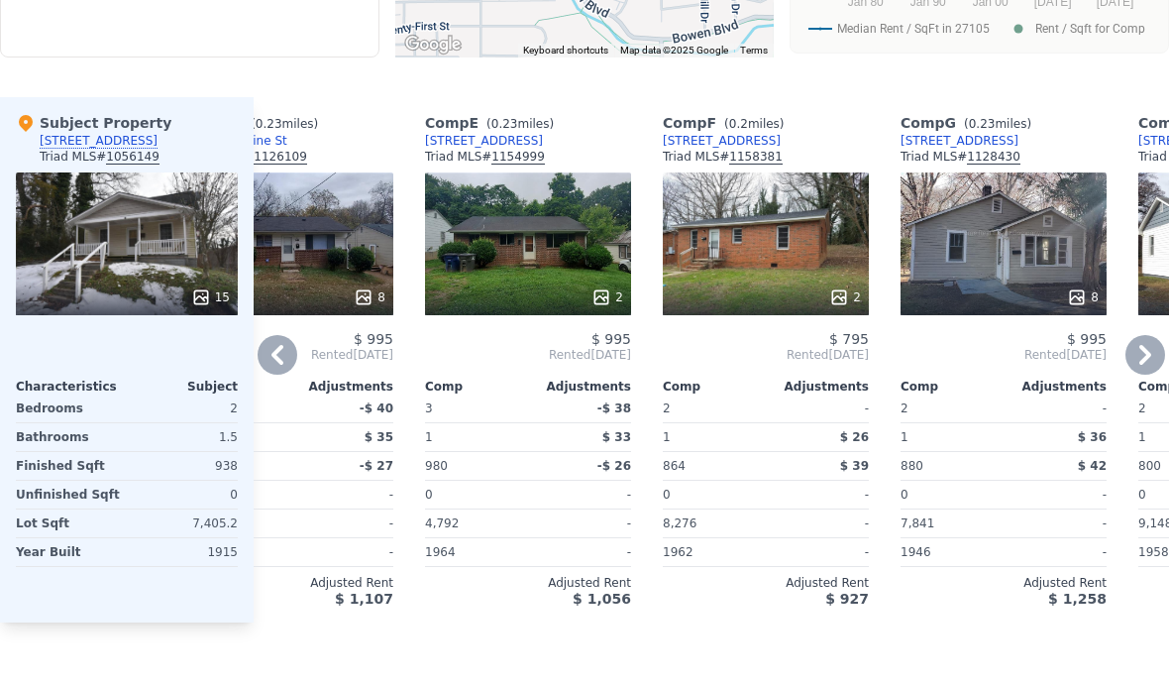
click at [1075, 301] on icon at bounding box center [1077, 297] width 20 height 20
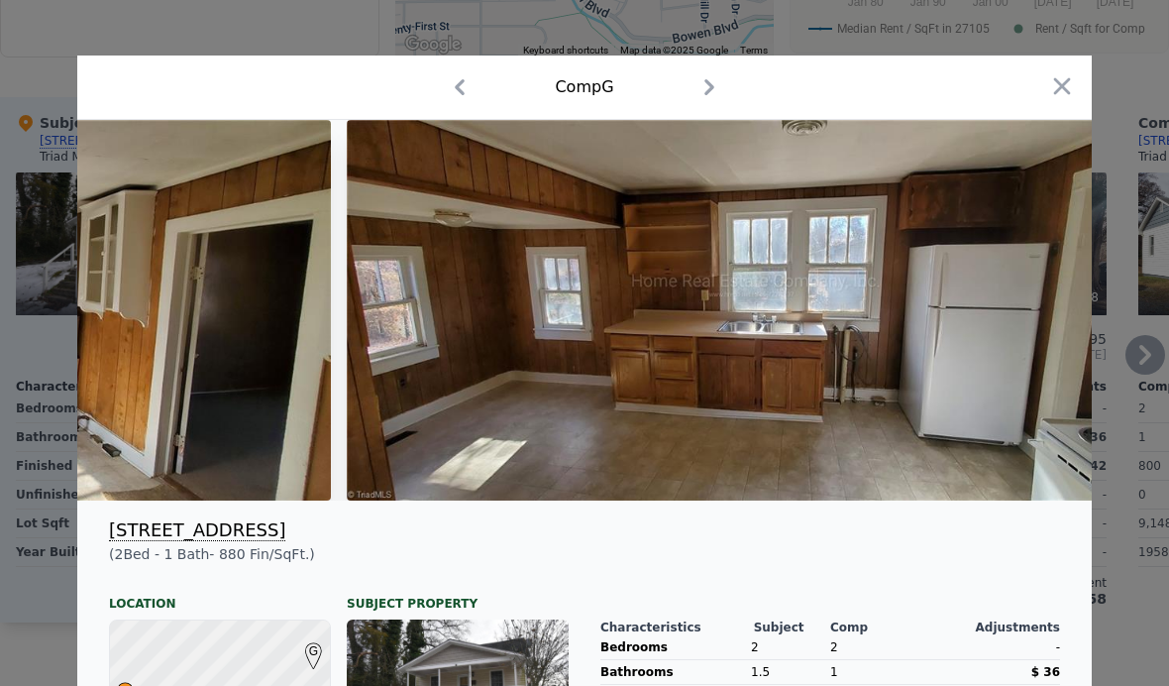
scroll to position [0, 1599]
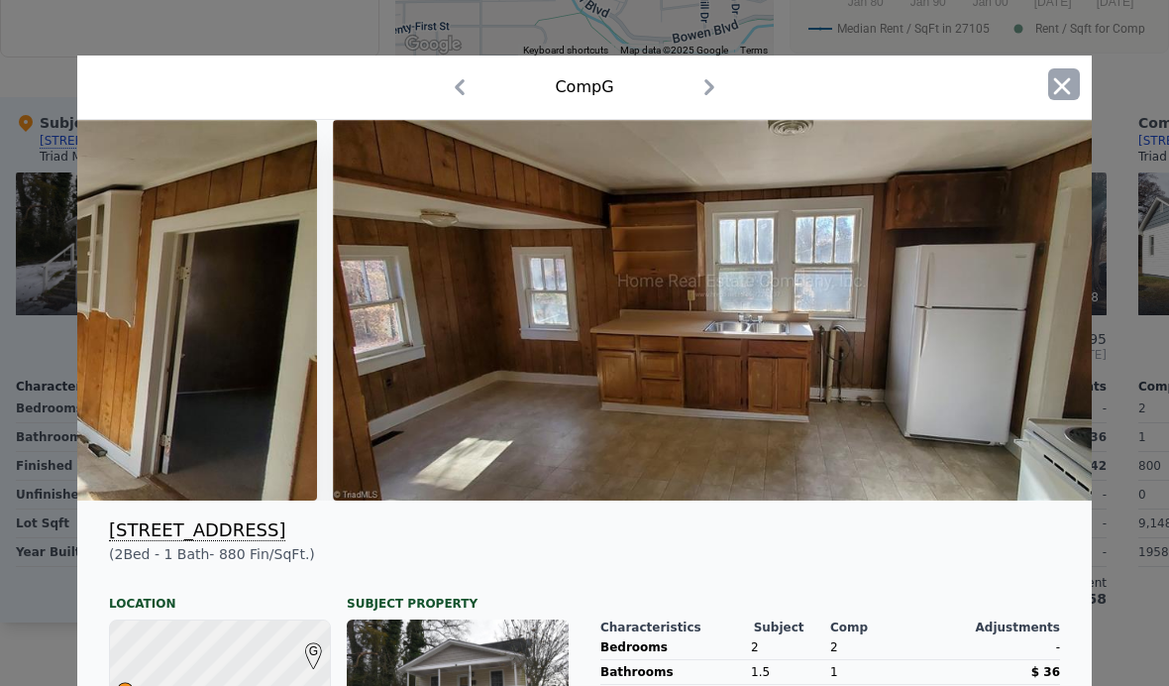
click at [1062, 84] on icon "button" at bounding box center [1062, 86] width 28 height 28
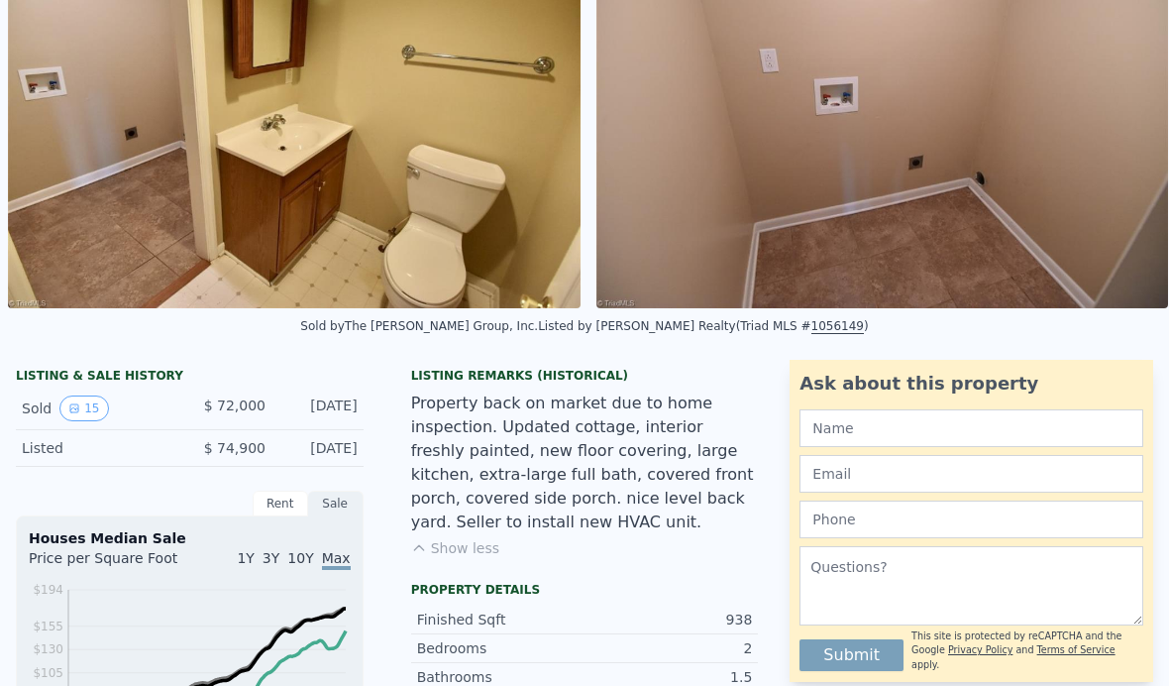
scroll to position [0, 0]
